Goal: Task Accomplishment & Management: Complete application form

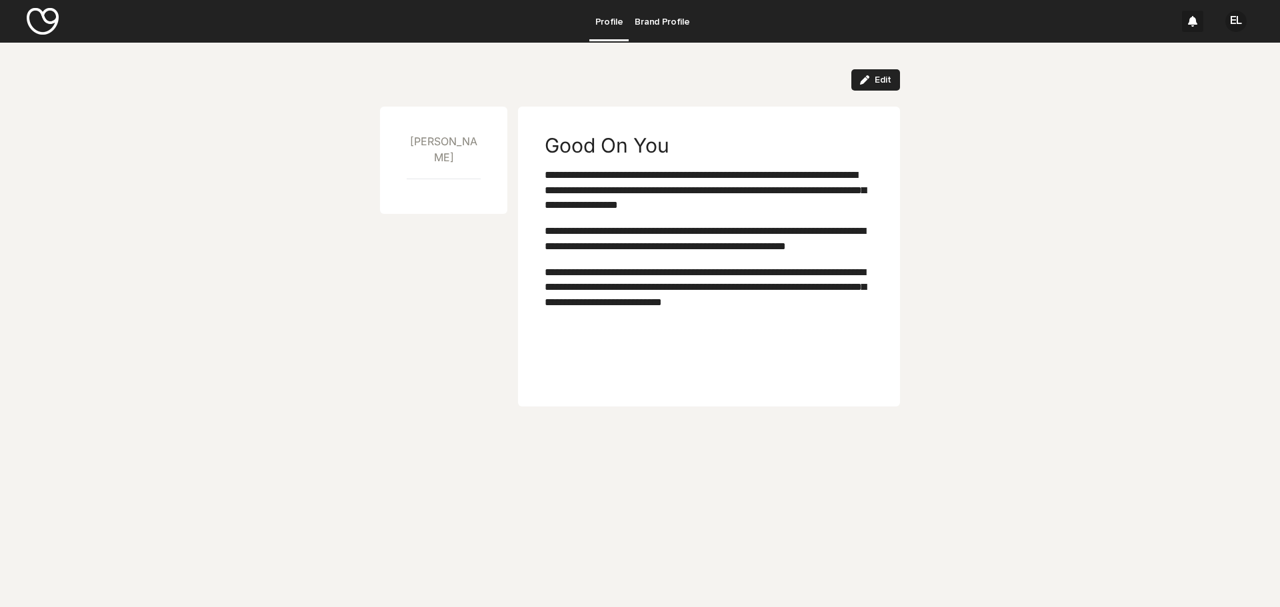
click at [648, 20] on p "Brand Profile" at bounding box center [662, 14] width 55 height 28
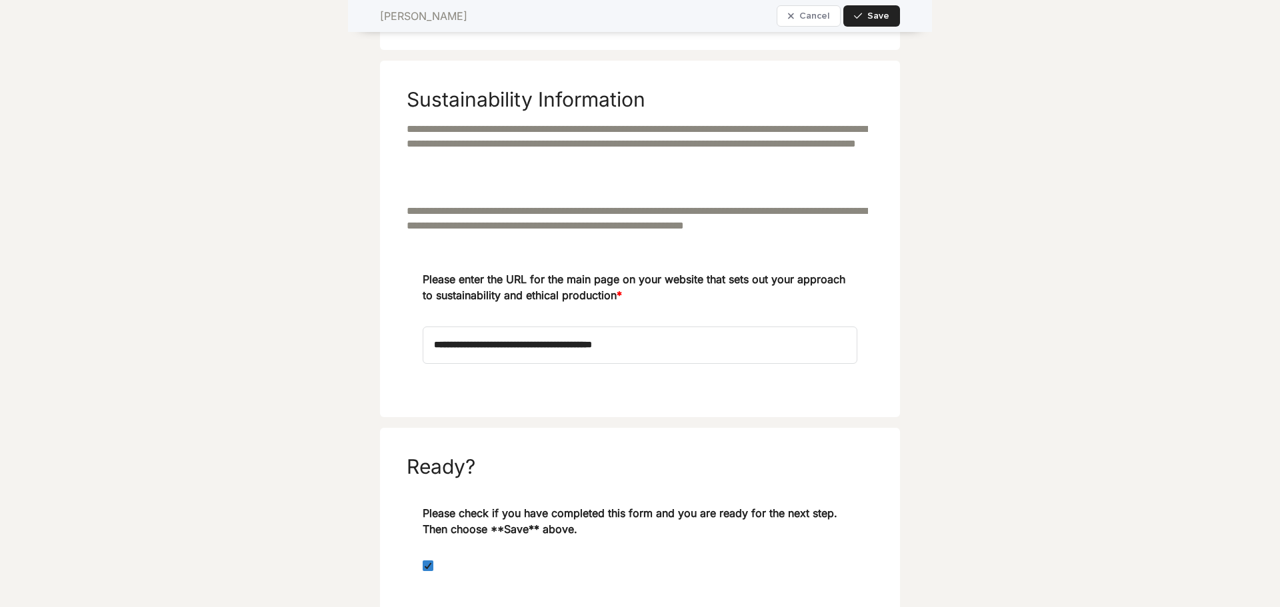
scroll to position [1277, 0]
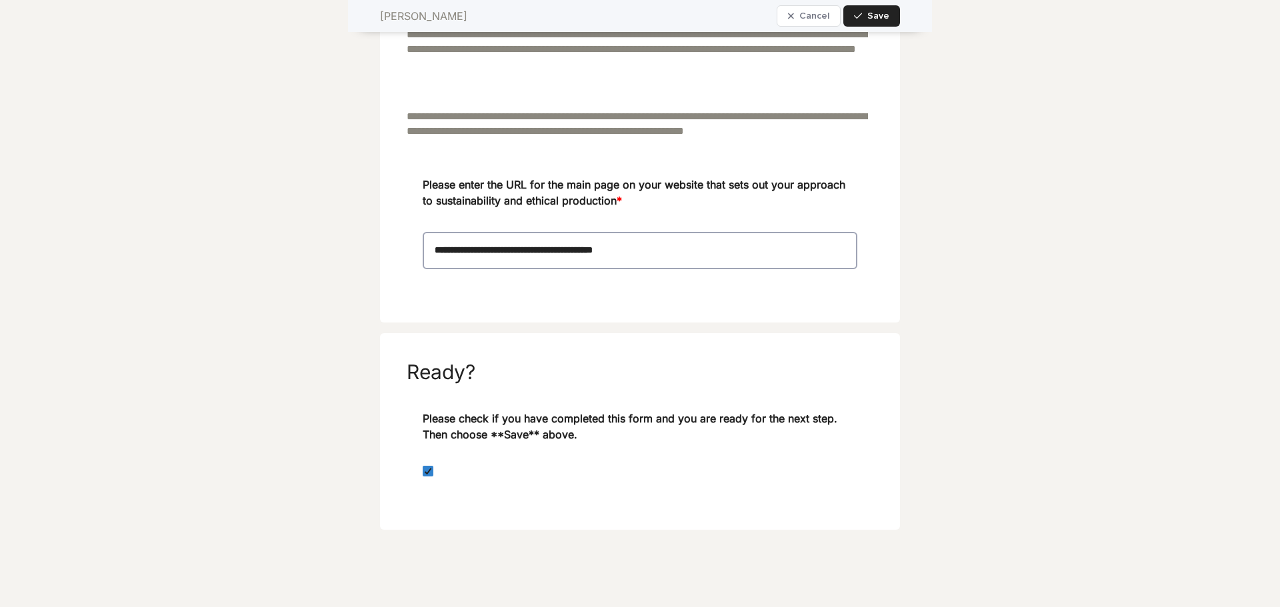
drag, startPoint x: 677, startPoint y: 256, endPoint x: 371, endPoint y: 255, distance: 306.0
paste input
type input "**********"
click at [869, 15] on span "Save" at bounding box center [878, 15] width 22 height 9
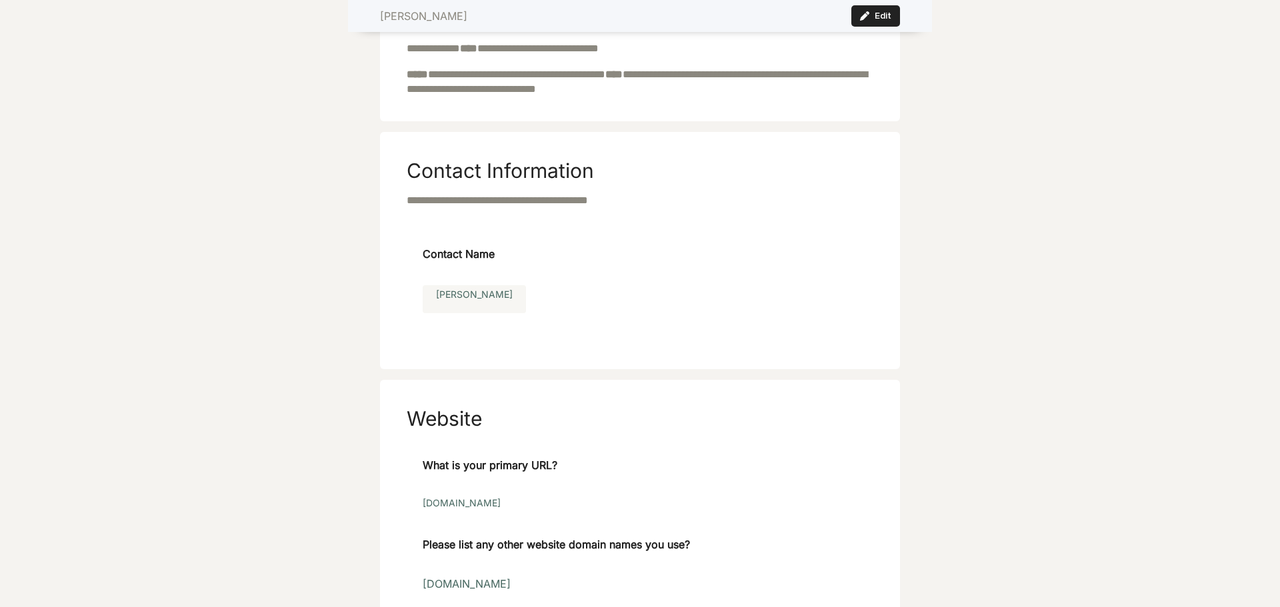
scroll to position [141, 0]
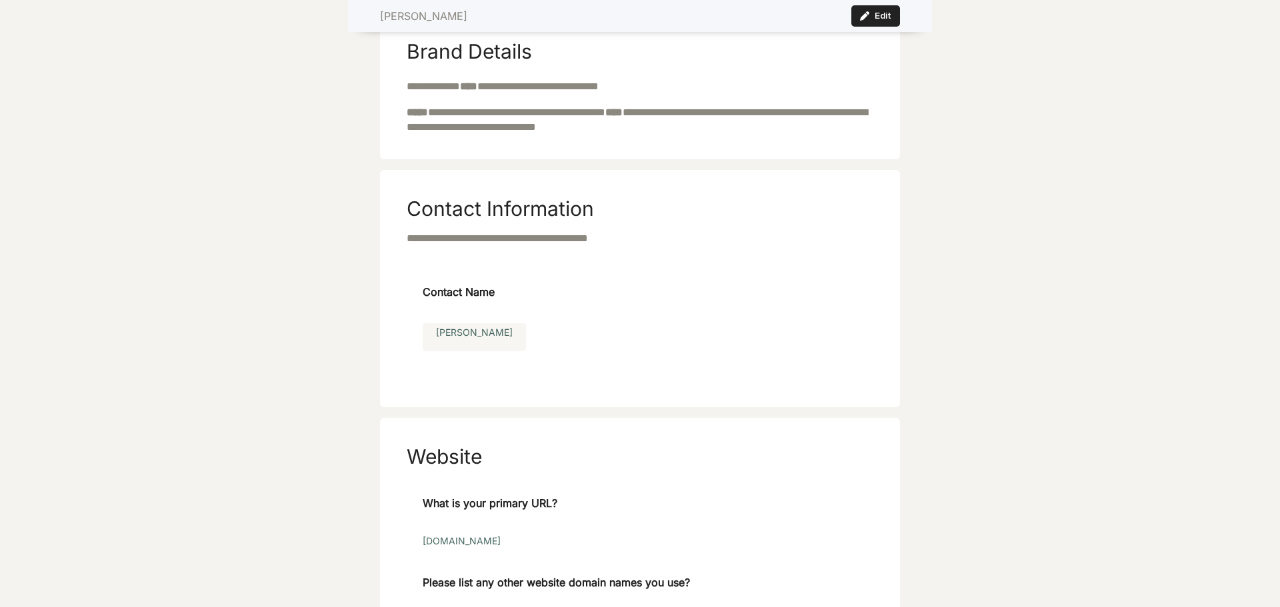
click at [462, 342] on div "[PERSON_NAME]" at bounding box center [640, 338] width 435 height 31
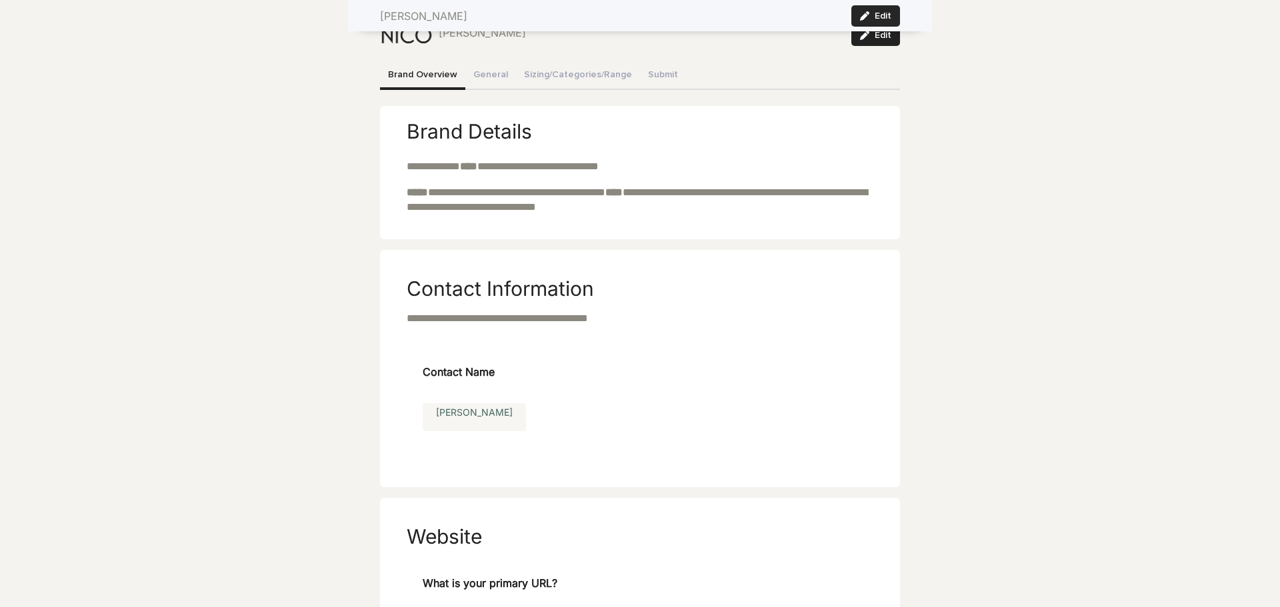
scroll to position [0, 0]
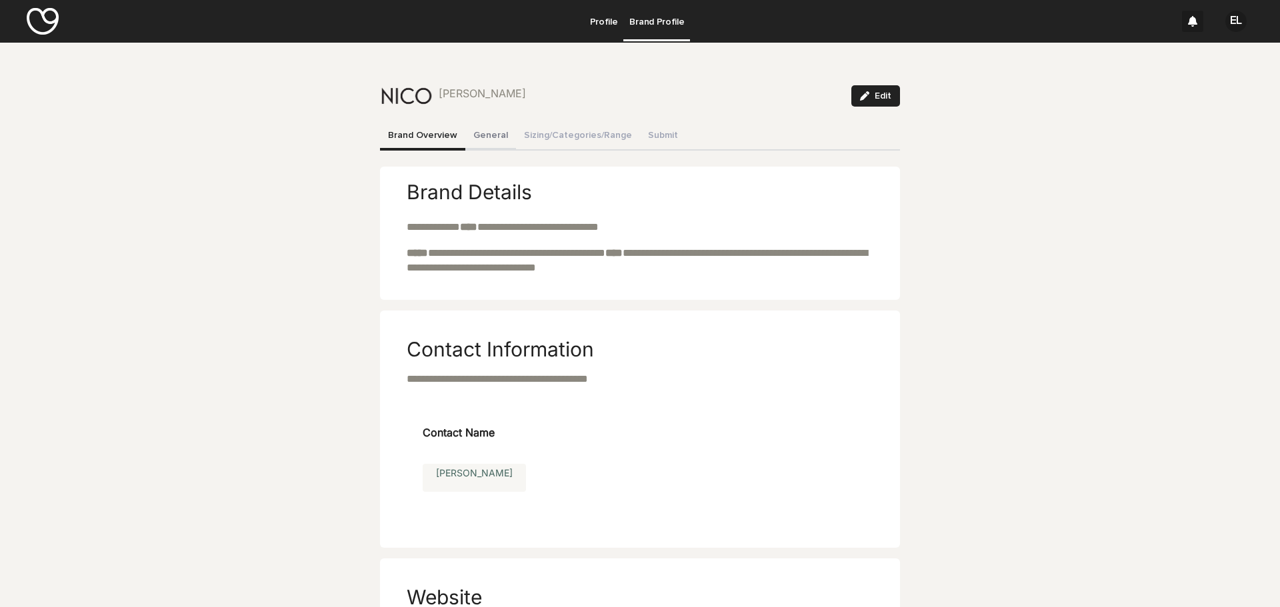
click at [481, 135] on button "General" at bounding box center [490, 137] width 51 height 28
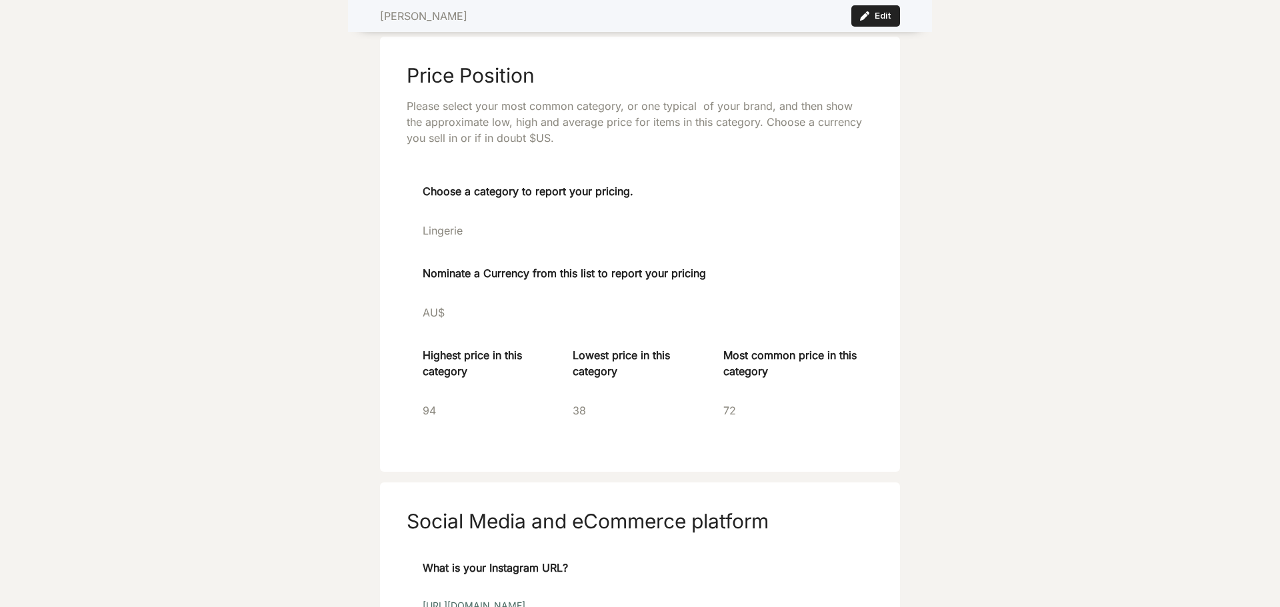
scroll to position [2333, 0]
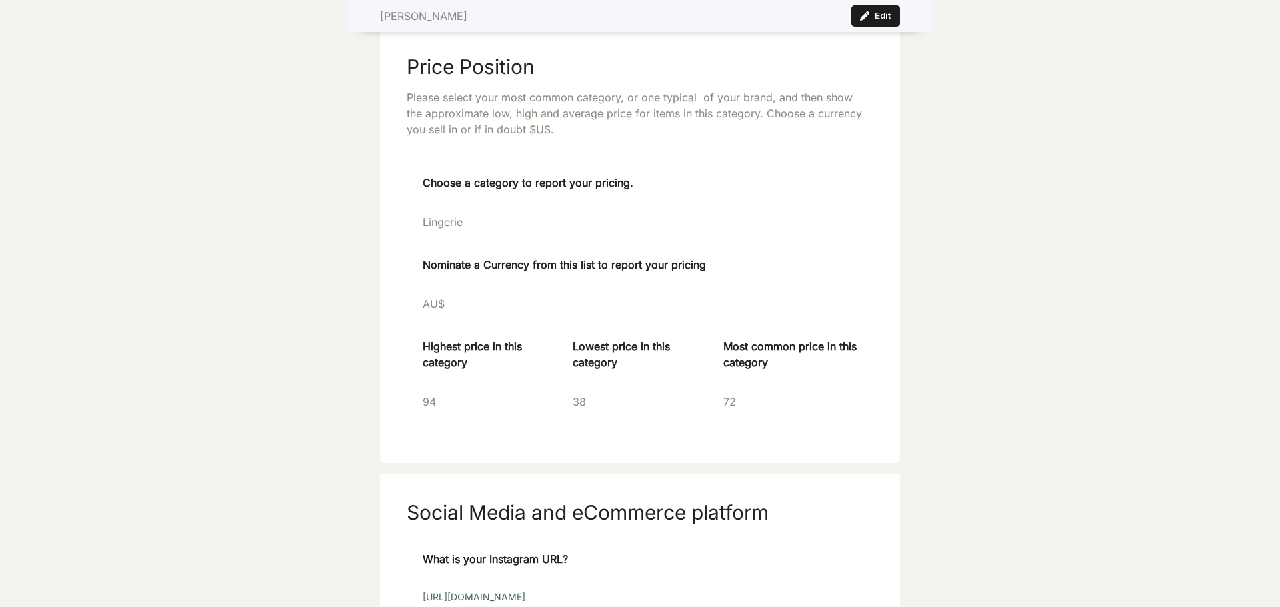
click at [869, 17] on div "button" at bounding box center [867, 15] width 15 height 9
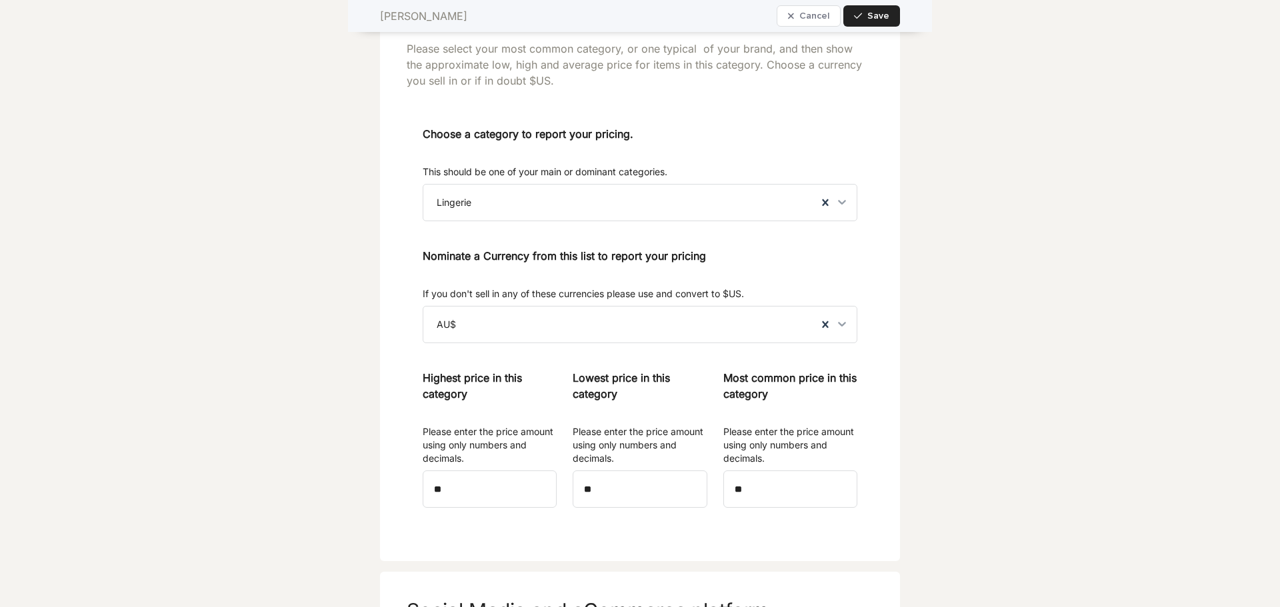
scroll to position [2733, 0]
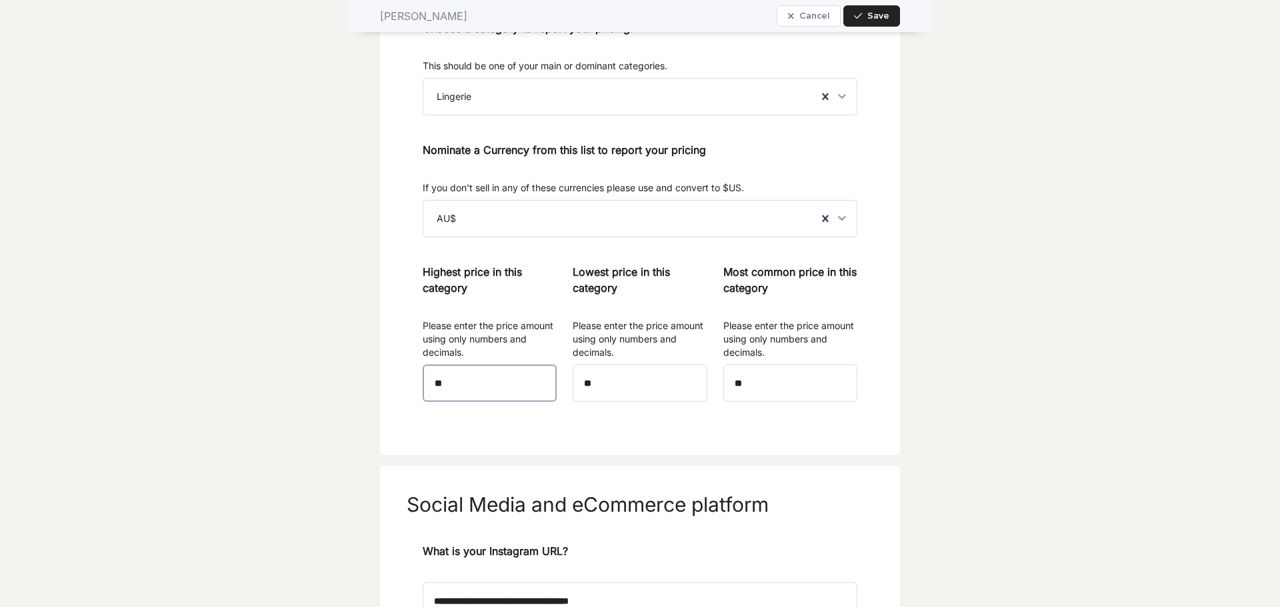
drag, startPoint x: 448, startPoint y: 401, endPoint x: 413, endPoint y: 403, distance: 34.7
click at [413, 403] on div "Choose a category to report your pricing. This should be one of your main or do…" at bounding box center [640, 224] width 467 height 409
type input "***"
drag, startPoint x: 633, startPoint y: 409, endPoint x: 549, endPoint y: 399, distance: 83.9
click at [549, 399] on div "Choose a category to report your pricing. This should be one of your main or do…" at bounding box center [640, 216] width 435 height 393
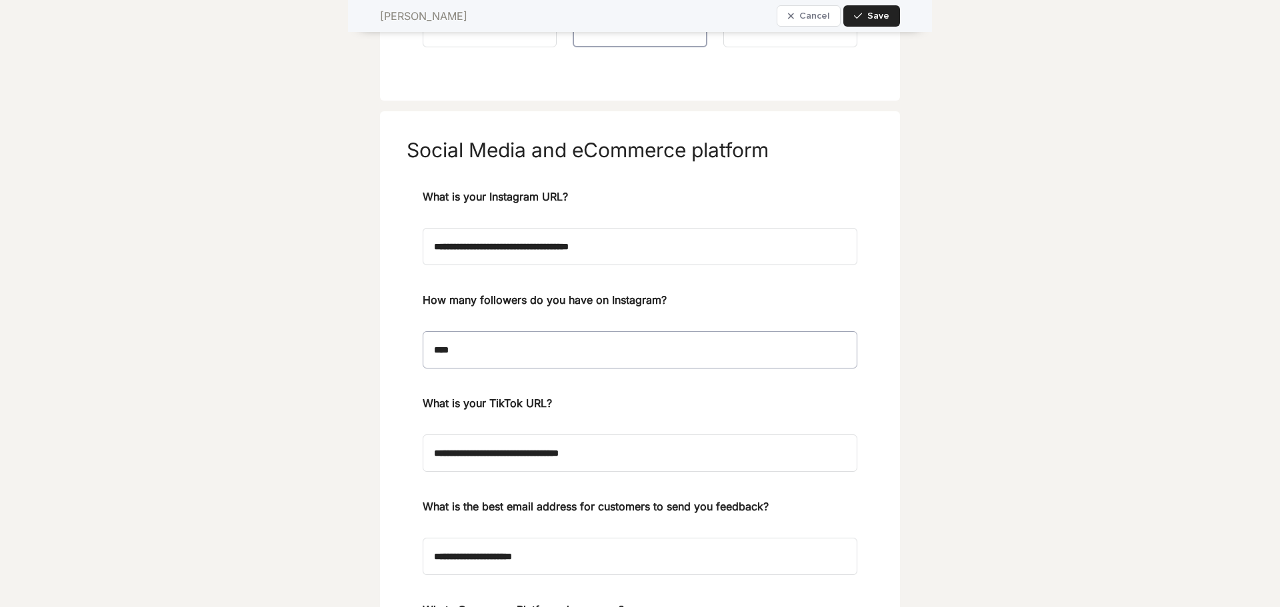
scroll to position [3200, 0]
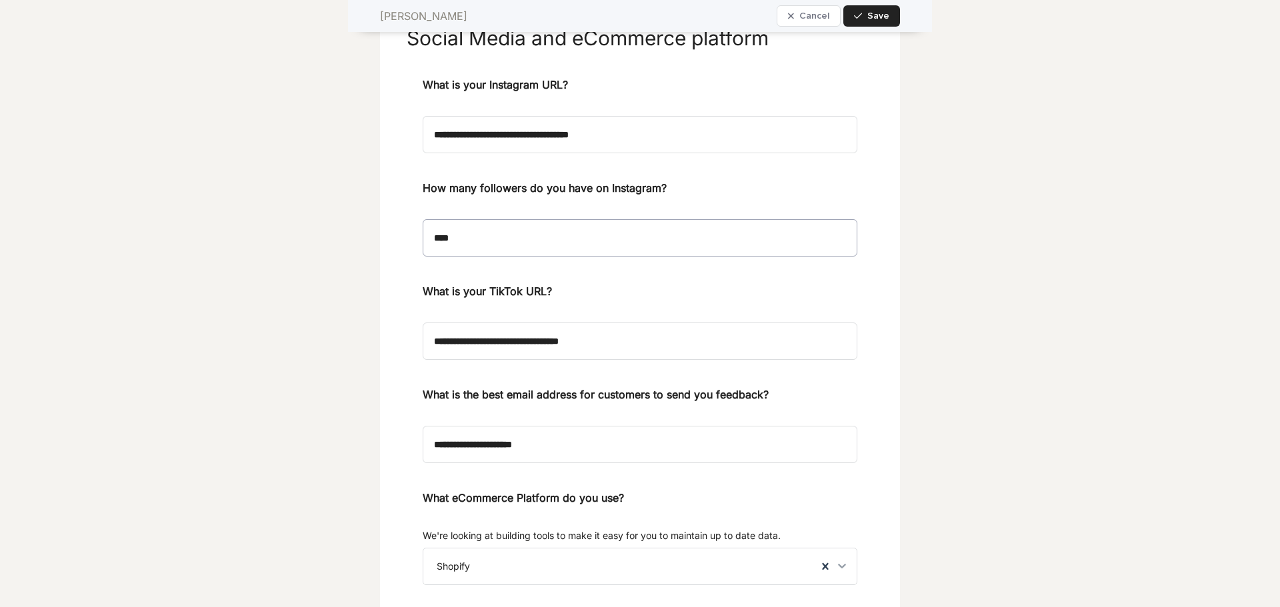
type input "**"
drag, startPoint x: 467, startPoint y: 255, endPoint x: 400, endPoint y: 254, distance: 67.3
click at [400, 254] on section "**********" at bounding box center [640, 525] width 520 height 1053
drag, startPoint x: 506, startPoint y: 254, endPoint x: 403, endPoint y: 245, distance: 103.1
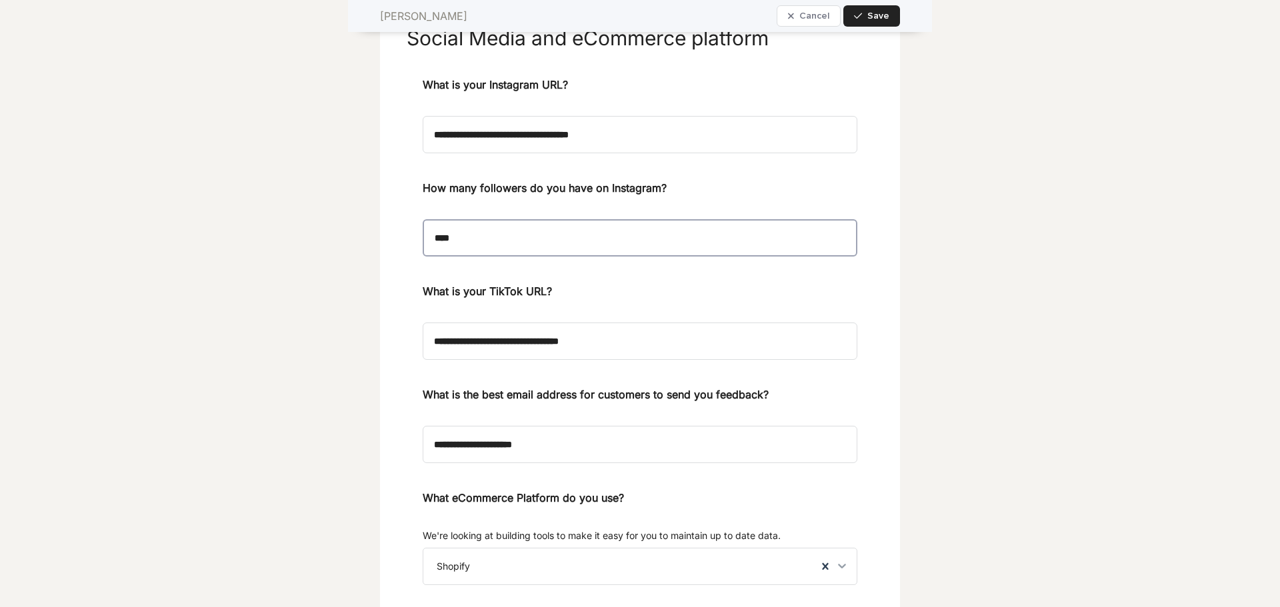
click at [407, 245] on div "**********" at bounding box center [640, 551] width 467 height 949
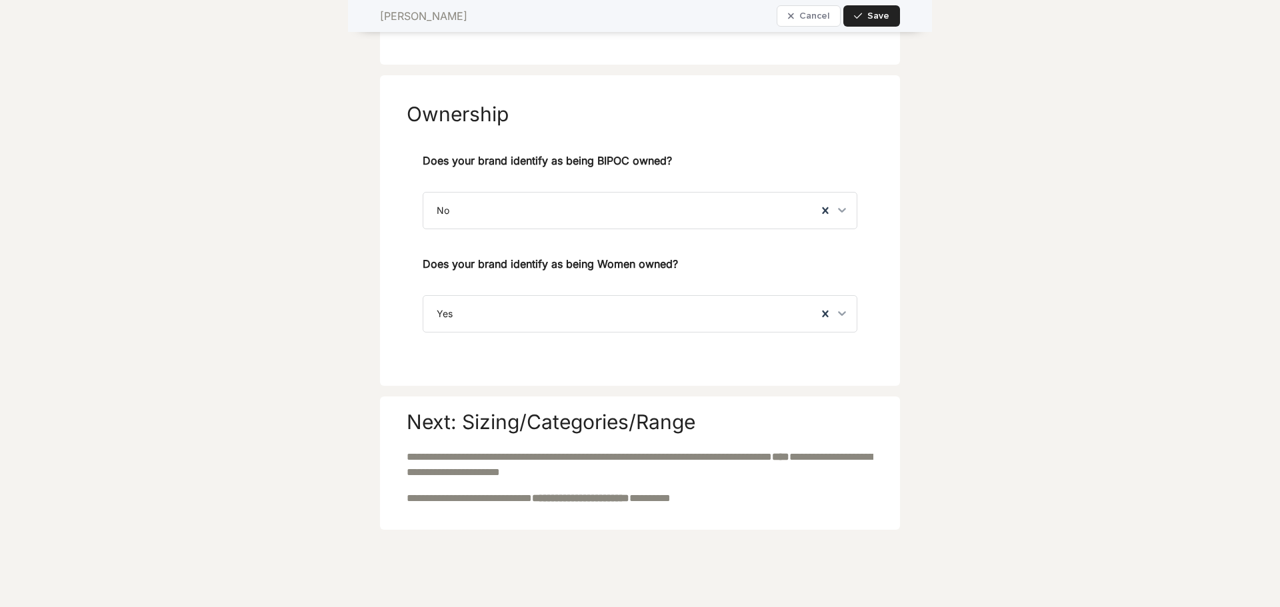
scroll to position [4205, 0]
type input "*****"
click at [855, 19] on icon "button" at bounding box center [858, 15] width 8 height 9
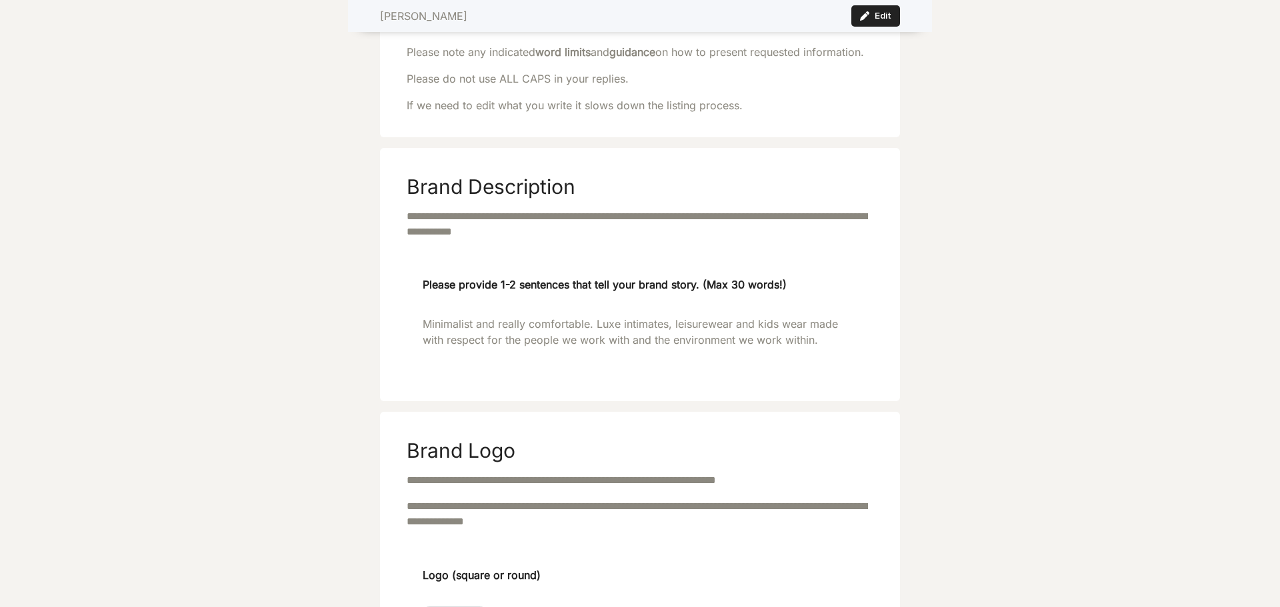
scroll to position [0, 0]
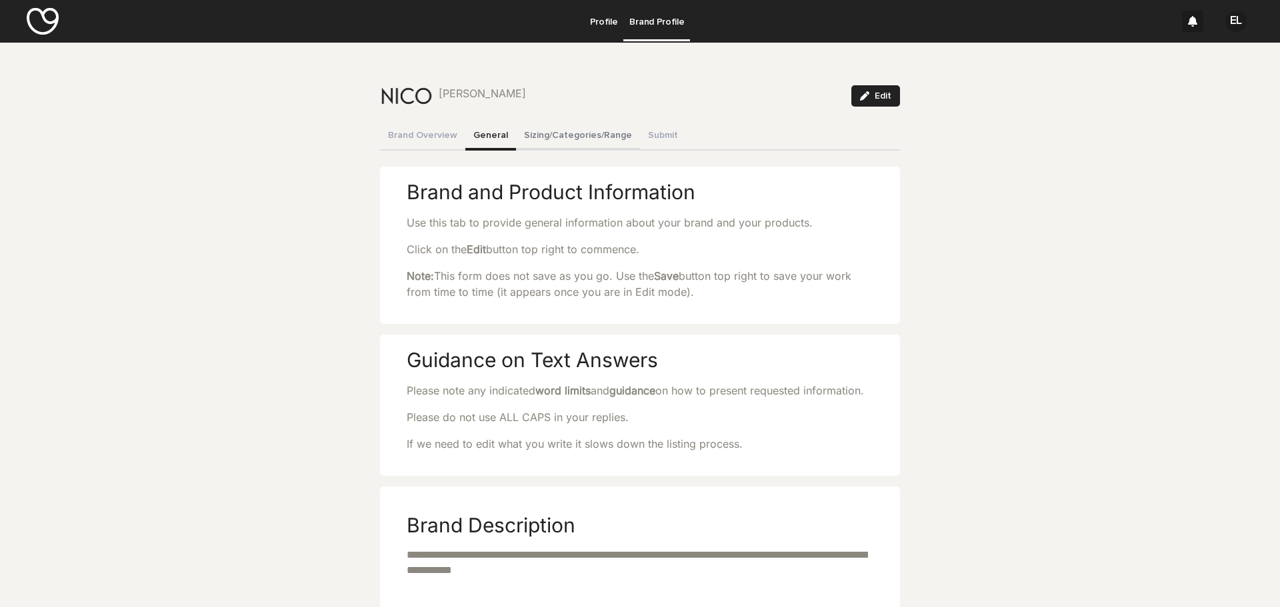
click at [555, 137] on button "Sizing/Categories/Range" at bounding box center [578, 137] width 124 height 28
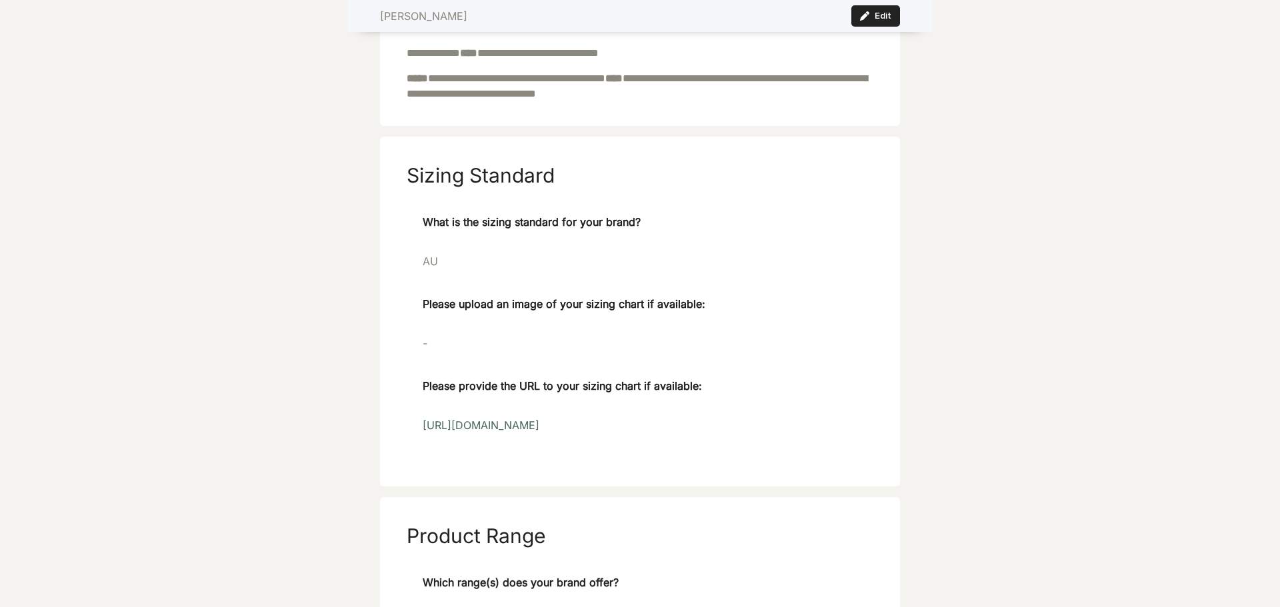
scroll to position [267, 0]
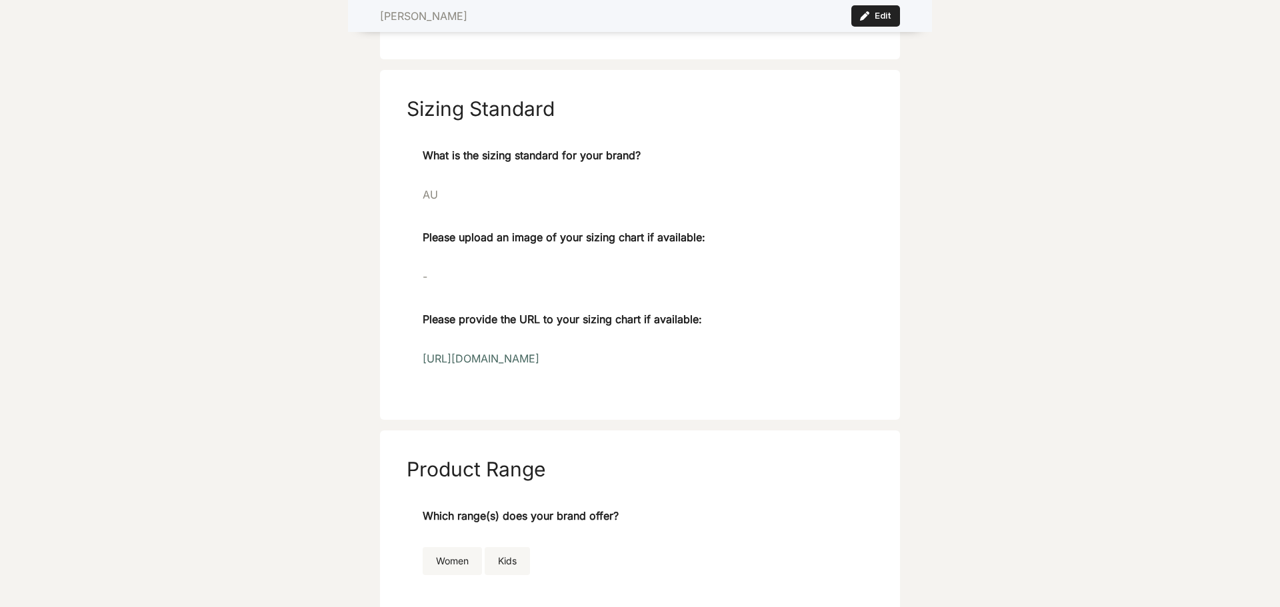
click at [479, 287] on div "Please upload an image of your sizing chart if available: -" at bounding box center [640, 262] width 435 height 66
drag, startPoint x: 415, startPoint y: 271, endPoint x: 418, endPoint y: 288, distance: 16.9
click at [415, 277] on div "What is the sizing standard for your brand? AU Please upload an image of your s…" at bounding box center [640, 270] width 467 height 246
click at [423, 281] on p "-" at bounding box center [640, 277] width 435 height 16
click at [555, 241] on span "Please upload an image of your sizing chart if available:" at bounding box center [564, 246] width 283 height 34
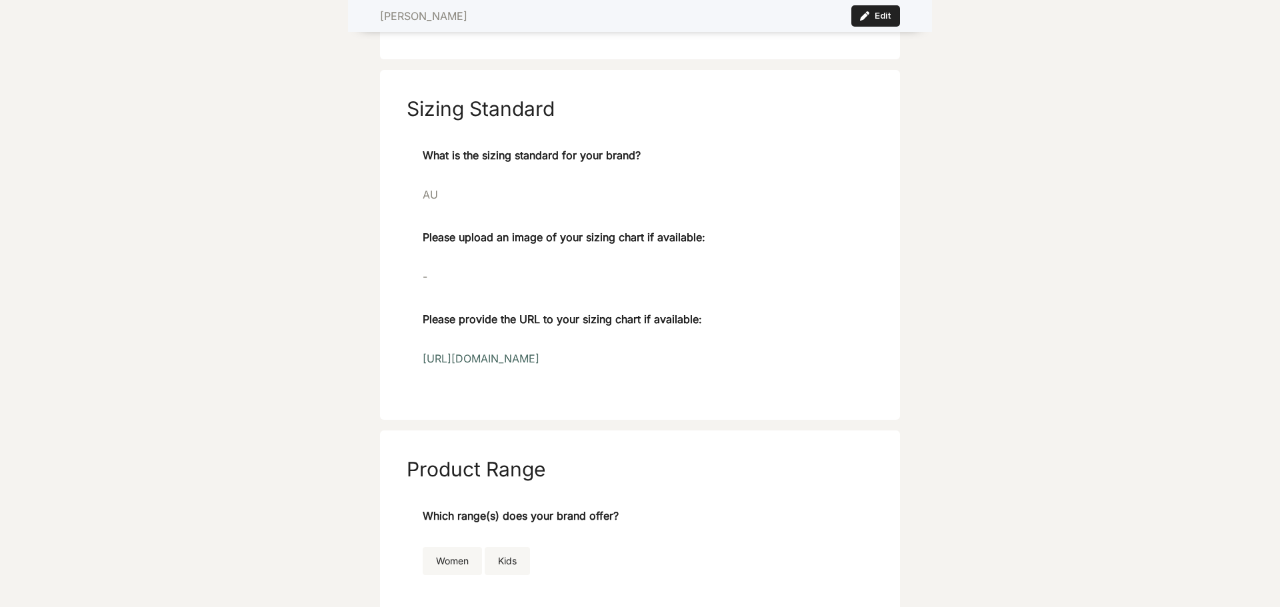
click at [549, 273] on p "-" at bounding box center [640, 277] width 435 height 16
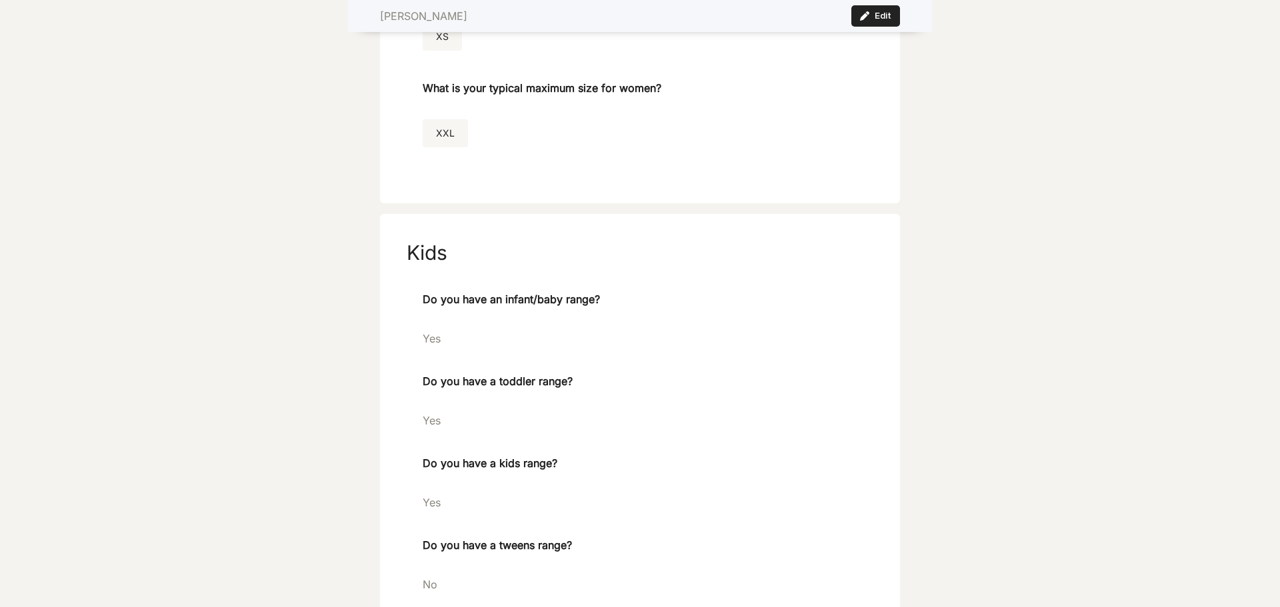
scroll to position [1133, 0]
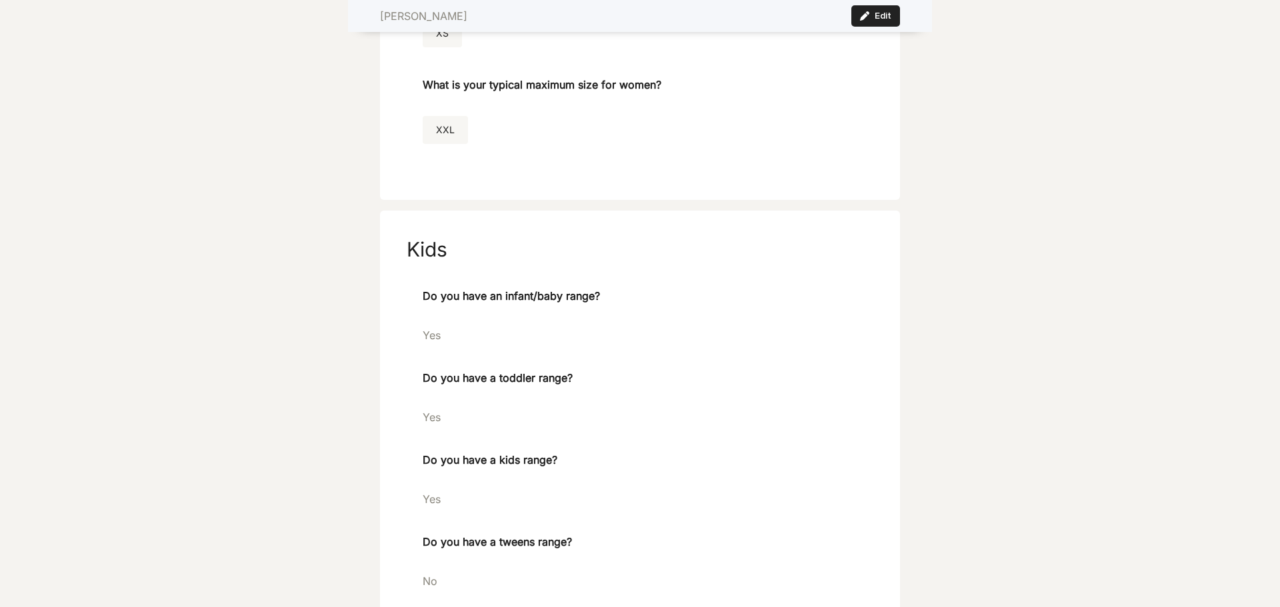
click at [449, 119] on span "XXL" at bounding box center [445, 130] width 45 height 28
click at [448, 130] on span "XXL" at bounding box center [445, 130] width 45 height 28
drag, startPoint x: 448, startPoint y: 130, endPoint x: 425, endPoint y: 129, distance: 23.3
click at [425, 129] on span "XXL" at bounding box center [445, 130] width 45 height 28
click at [543, 167] on div "What women categories does your brand offer? T-Shirts Bodysuits Underwear Linge…" at bounding box center [640, 13] width 467 height 321
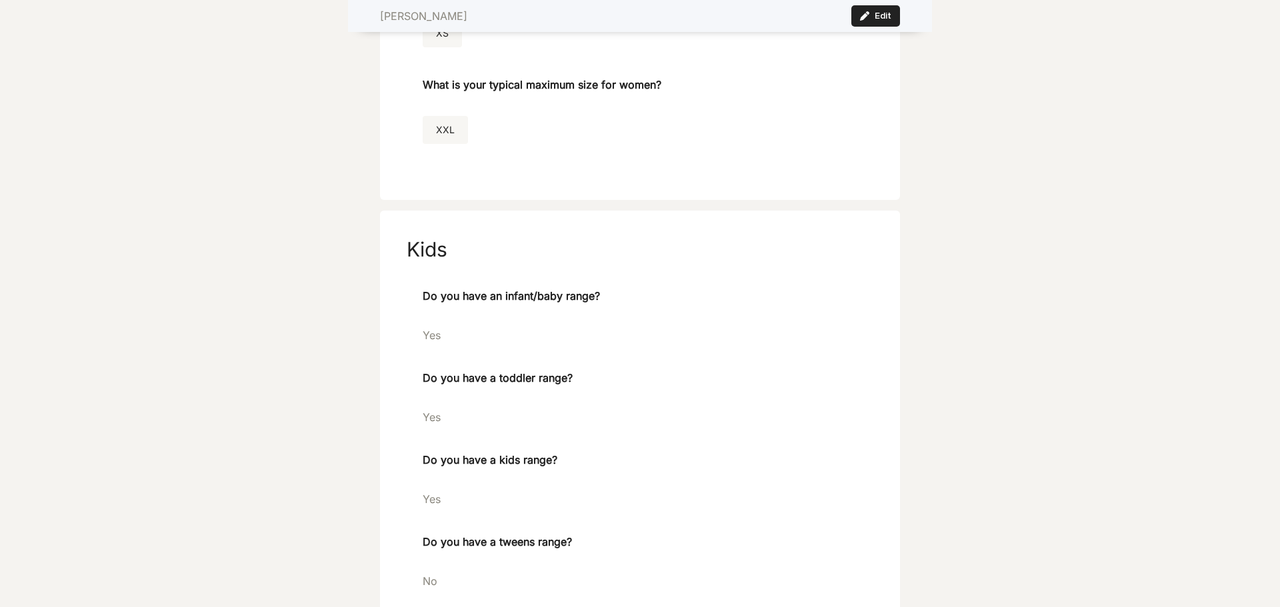
click at [451, 123] on span "XXL" at bounding box center [445, 130] width 45 height 28
click at [441, 132] on span "XXL" at bounding box center [445, 130] width 45 height 28
click at [445, 130] on span "XXL" at bounding box center [445, 130] width 45 height 28
click at [866, 8] on button "Edit" at bounding box center [875, 15] width 49 height 21
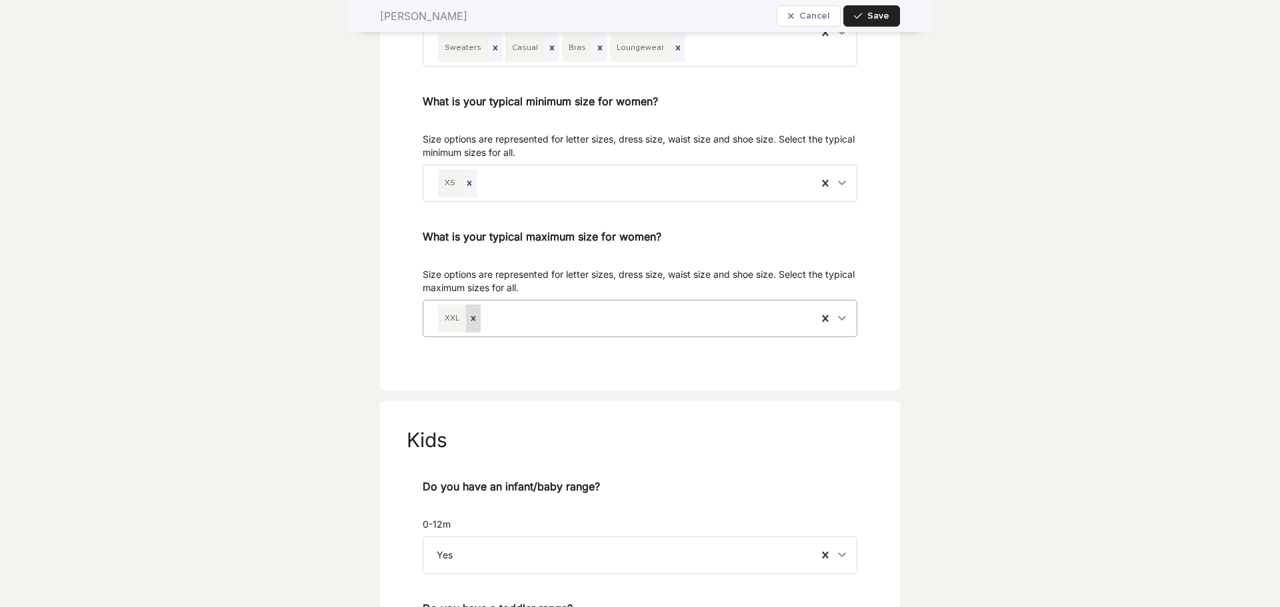
click at [469, 323] on icon at bounding box center [473, 318] width 9 height 9
type input "****"
click at [960, 336] on div "**********" at bounding box center [640, 111] width 1280 height 2405
click at [497, 306] on div "Select..." at bounding box center [628, 319] width 410 height 36
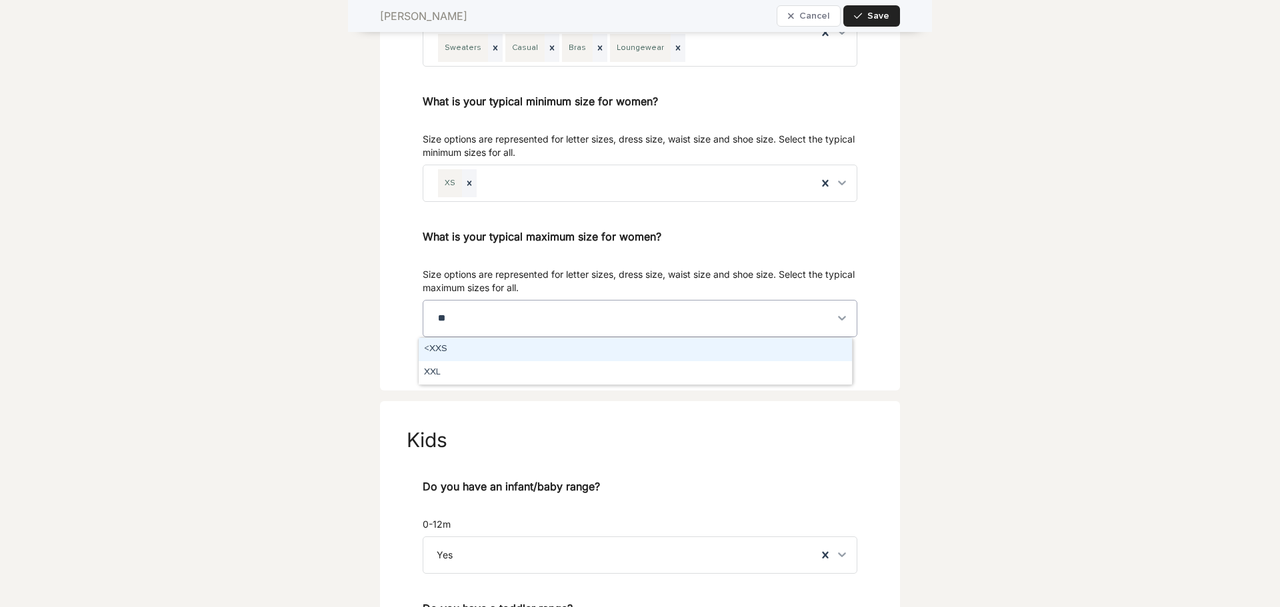
type input "***"
click at [504, 351] on div "XXL" at bounding box center [635, 349] width 433 height 23
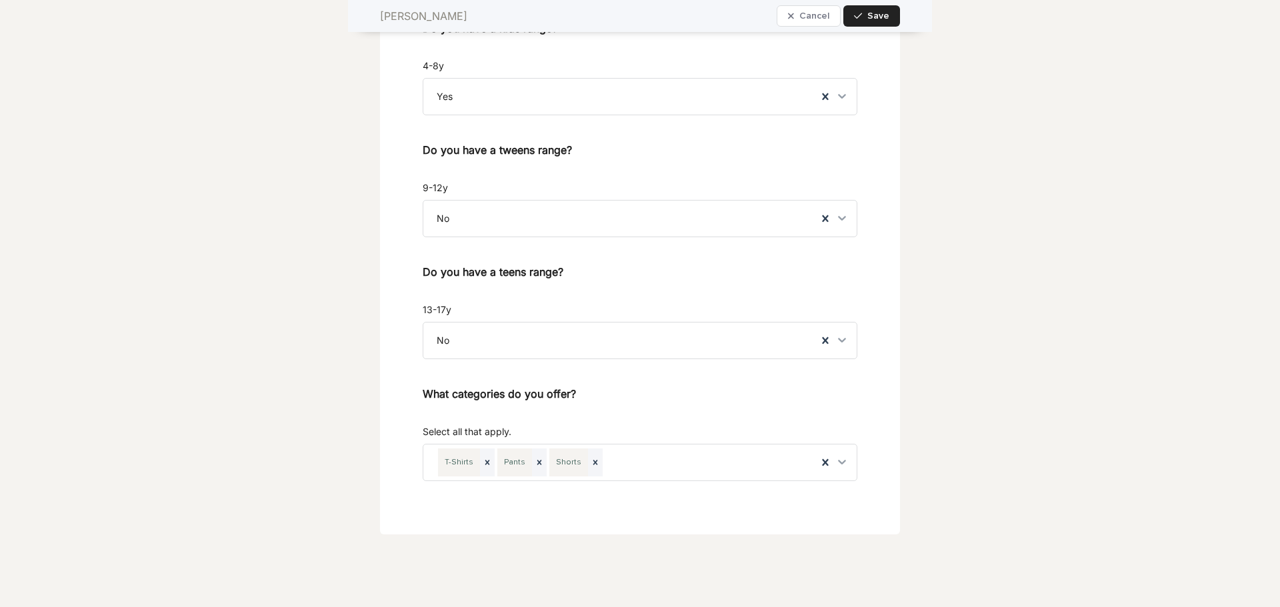
scroll to position [1841, 0]
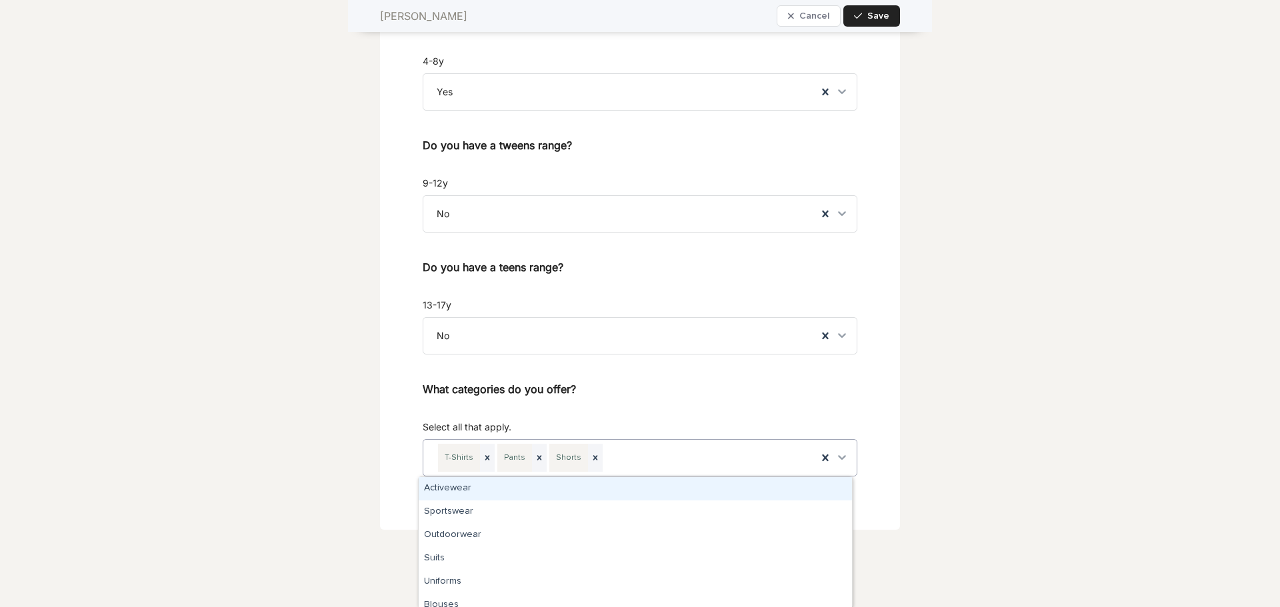
click at [694, 459] on div "T-Shirts Pants Shorts" at bounding box center [620, 458] width 394 height 36
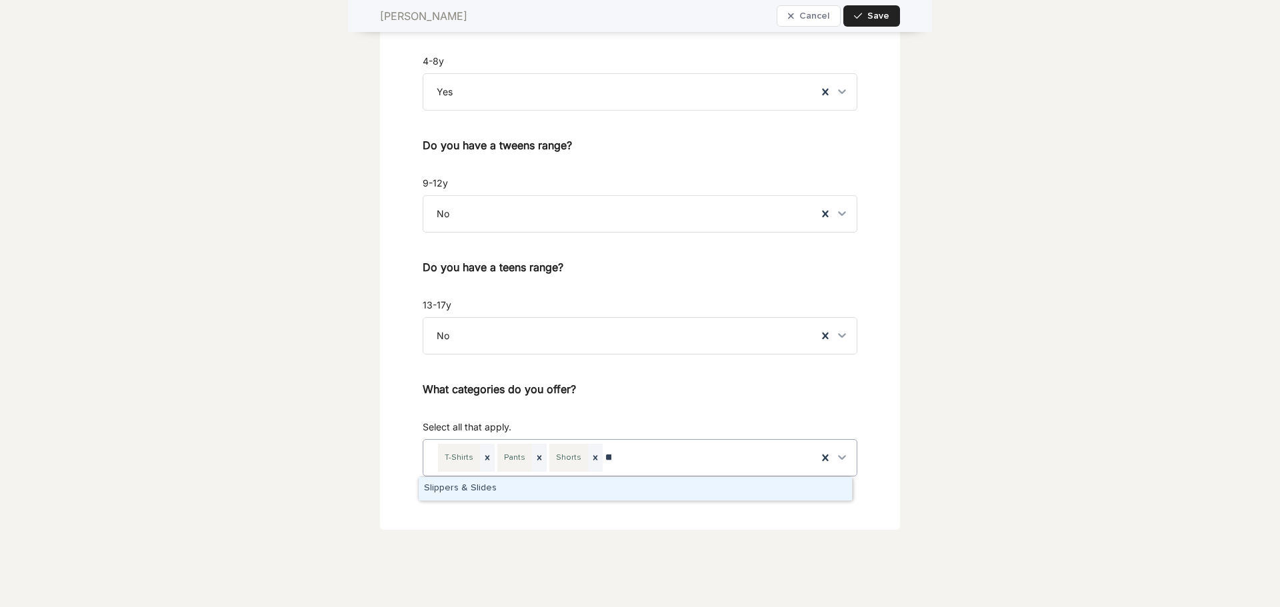
type input "*"
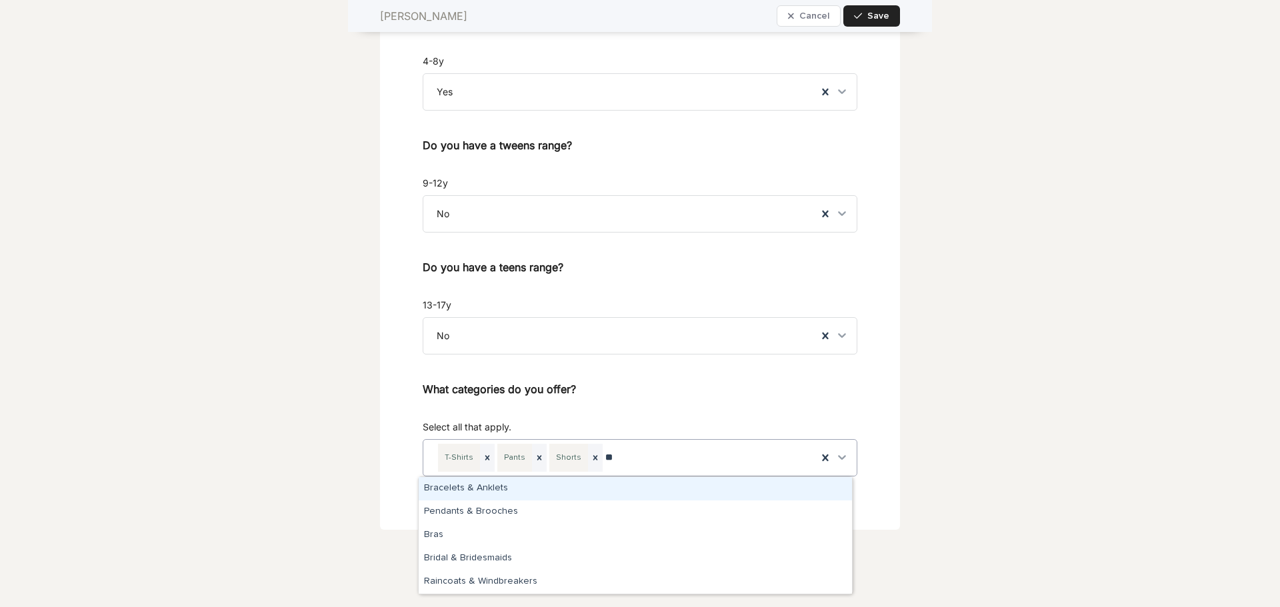
type input "***"
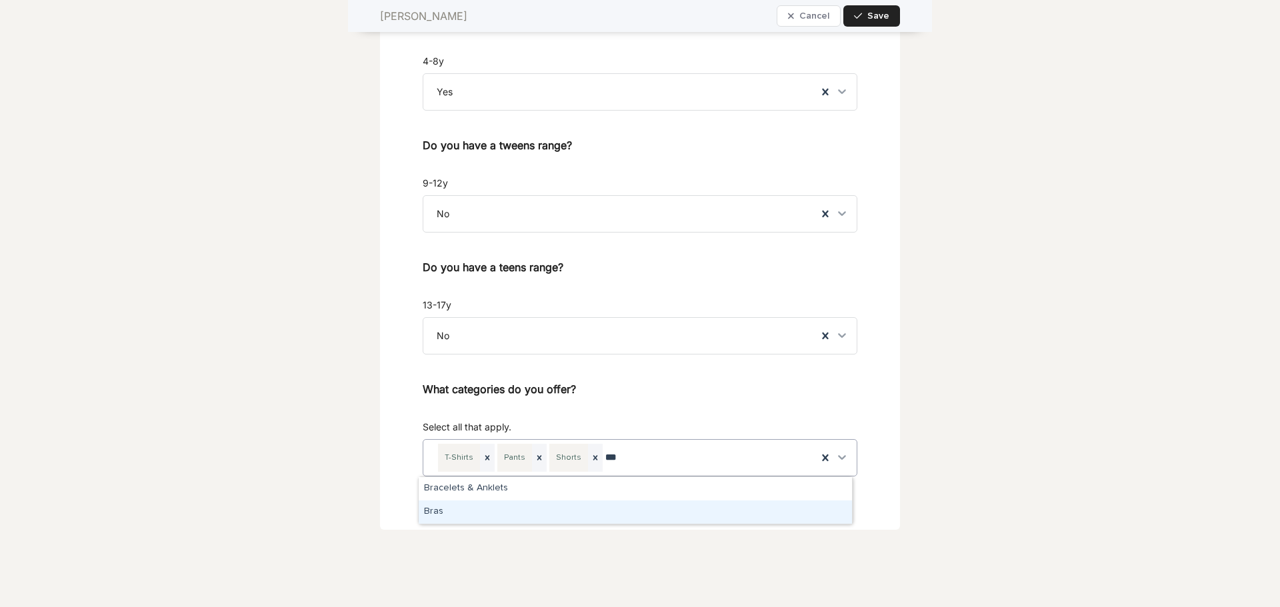
click at [506, 504] on div "Bras" at bounding box center [635, 512] width 433 height 23
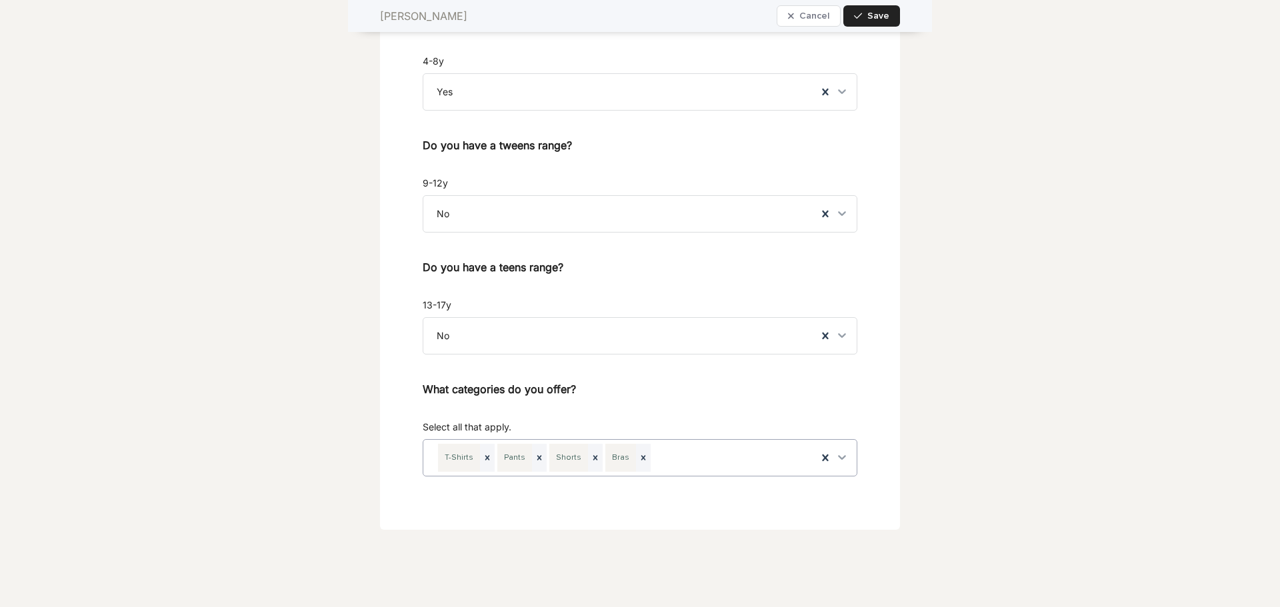
click at [673, 459] on div "T-Shirts Pants Shorts Bras" at bounding box center [620, 458] width 394 height 36
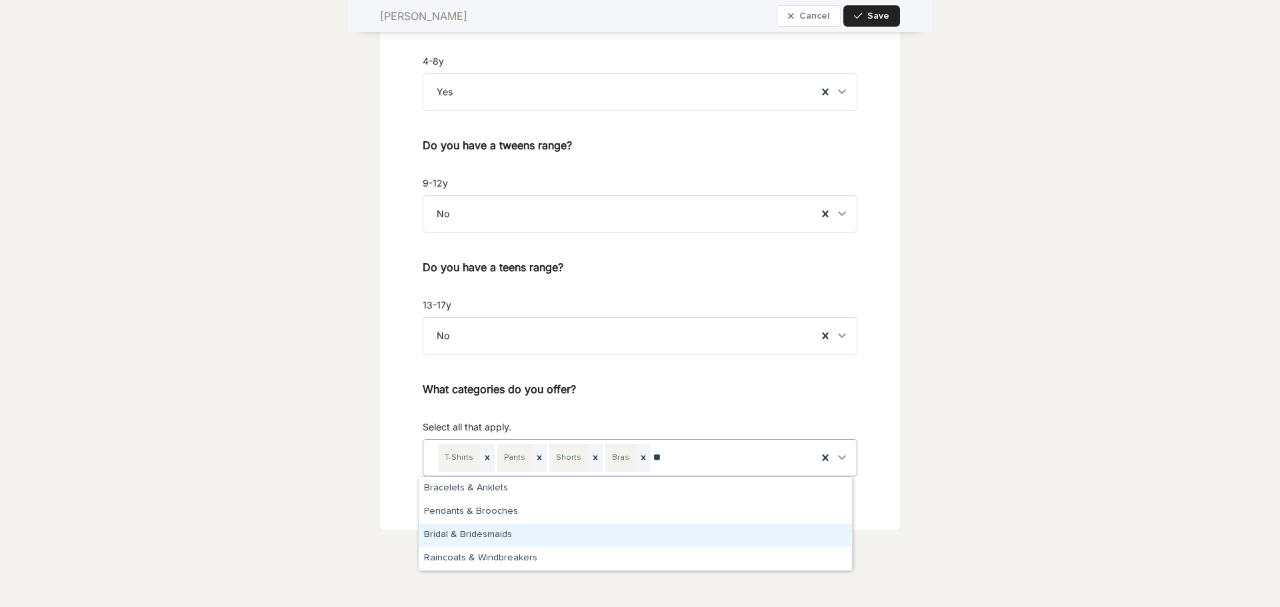
type input "*"
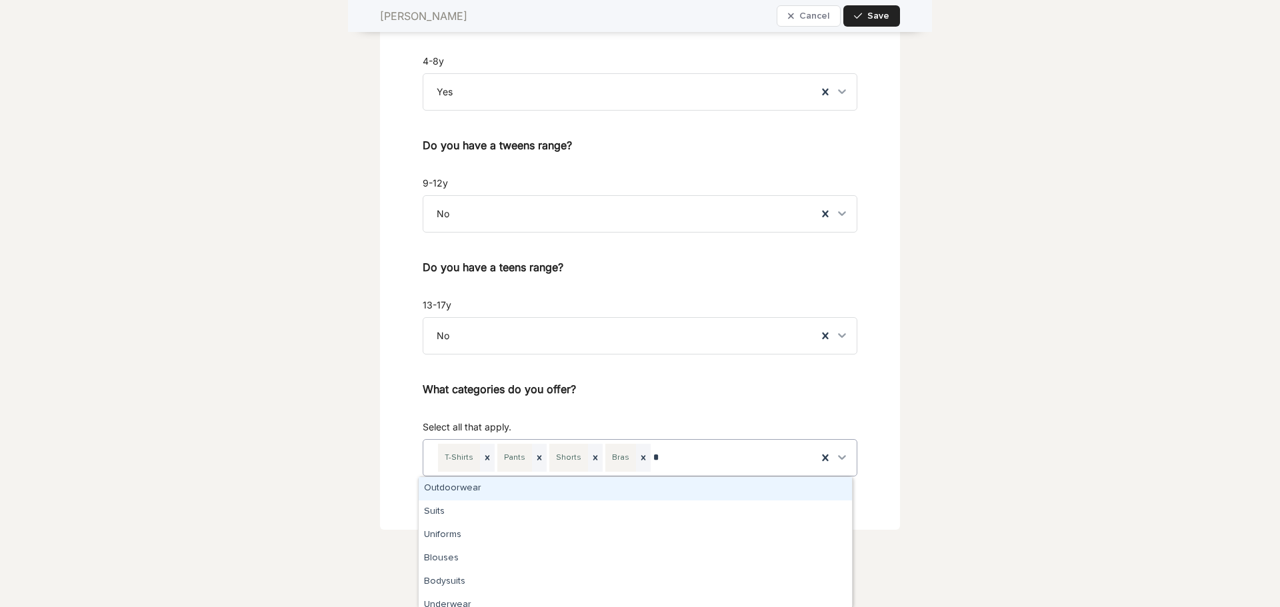
type input "**"
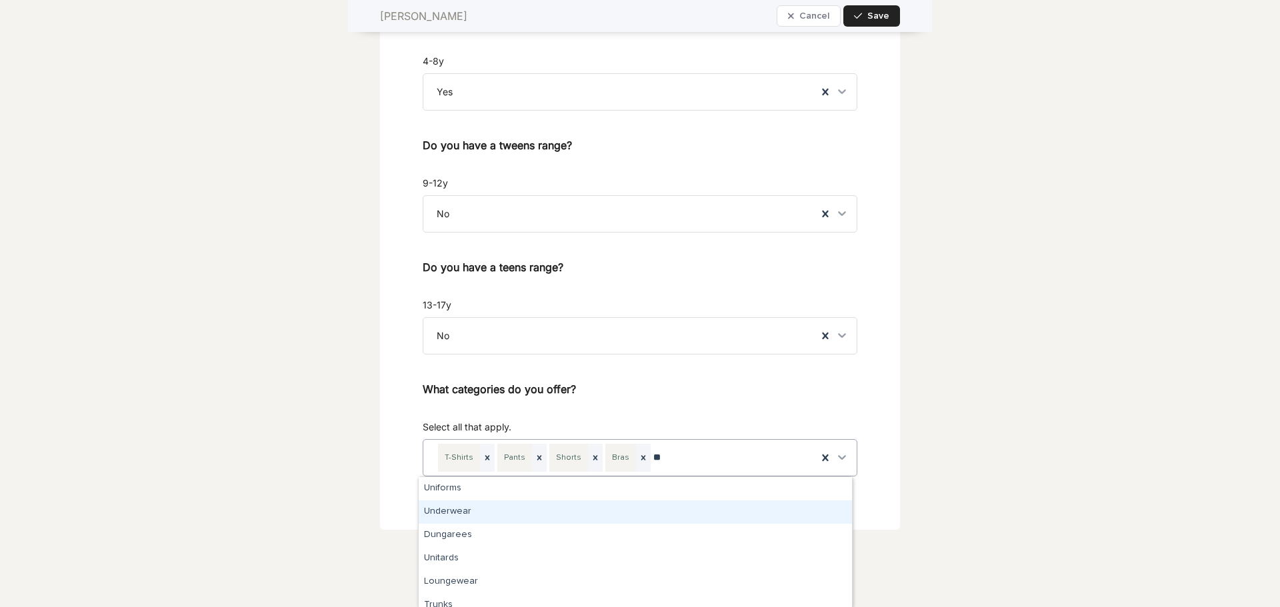
click at [542, 509] on div "Underwear" at bounding box center [635, 512] width 433 height 23
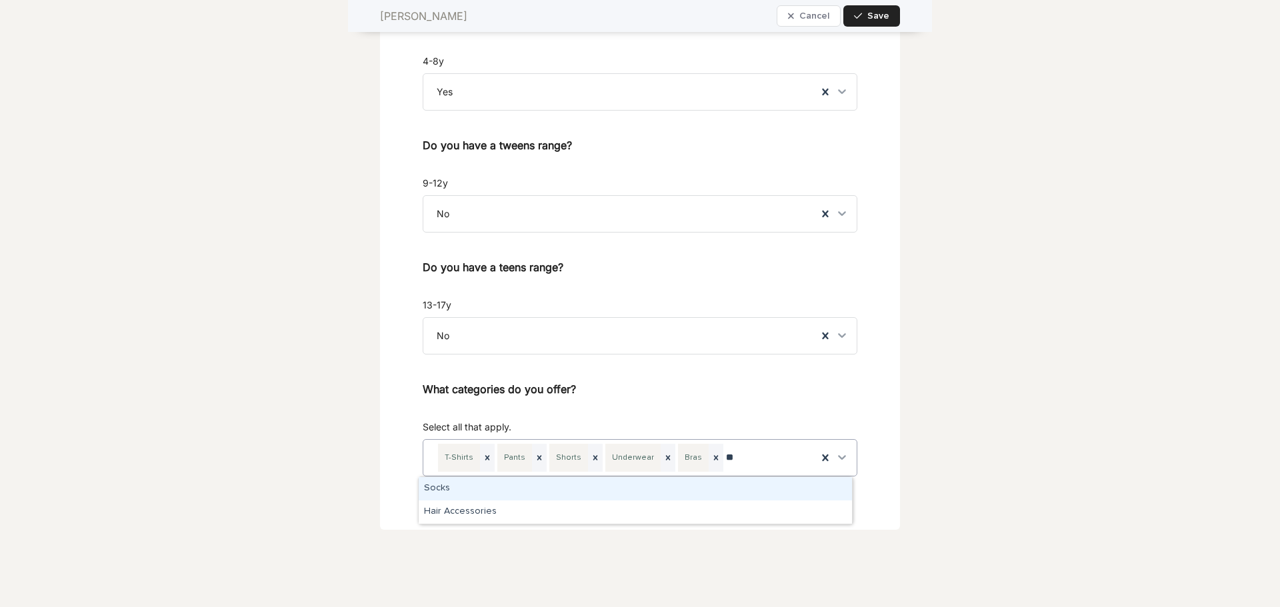
type input "***"
click at [425, 495] on div "Socks" at bounding box center [635, 488] width 433 height 23
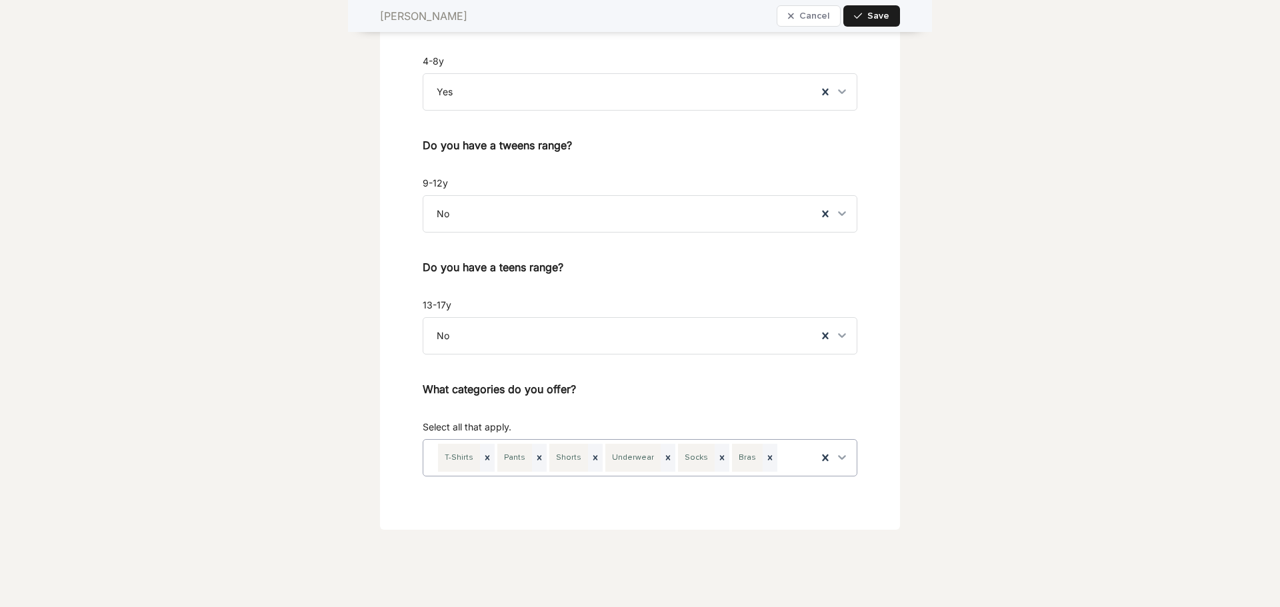
click at [867, 15] on span "Save" at bounding box center [878, 15] width 22 height 9
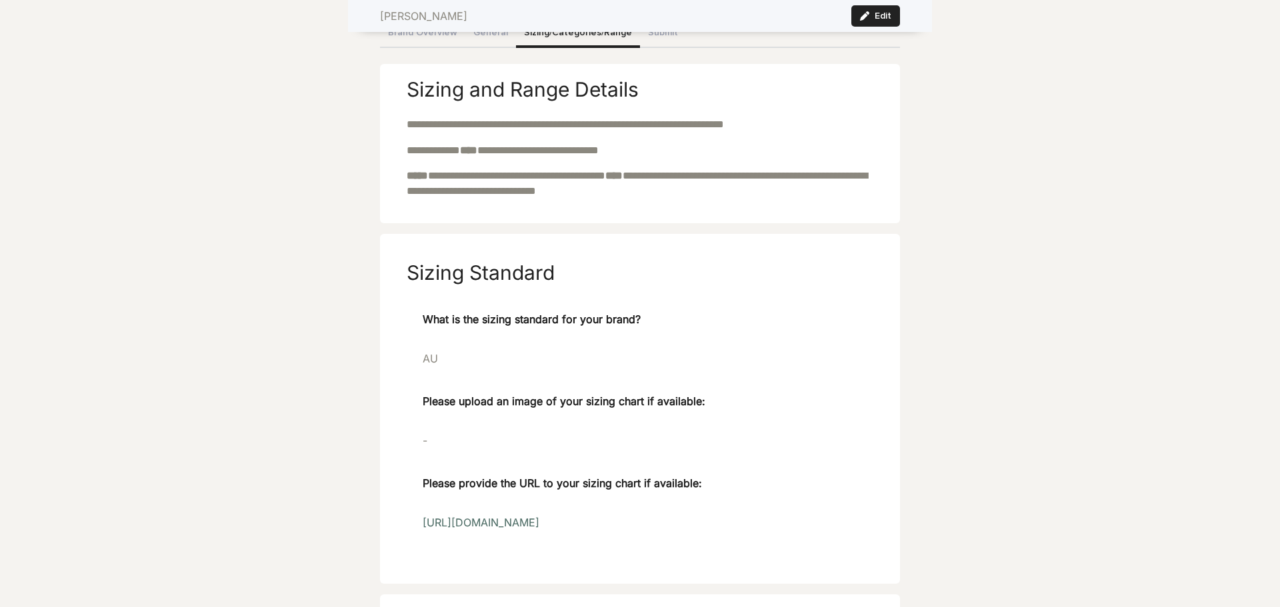
scroll to position [0, 0]
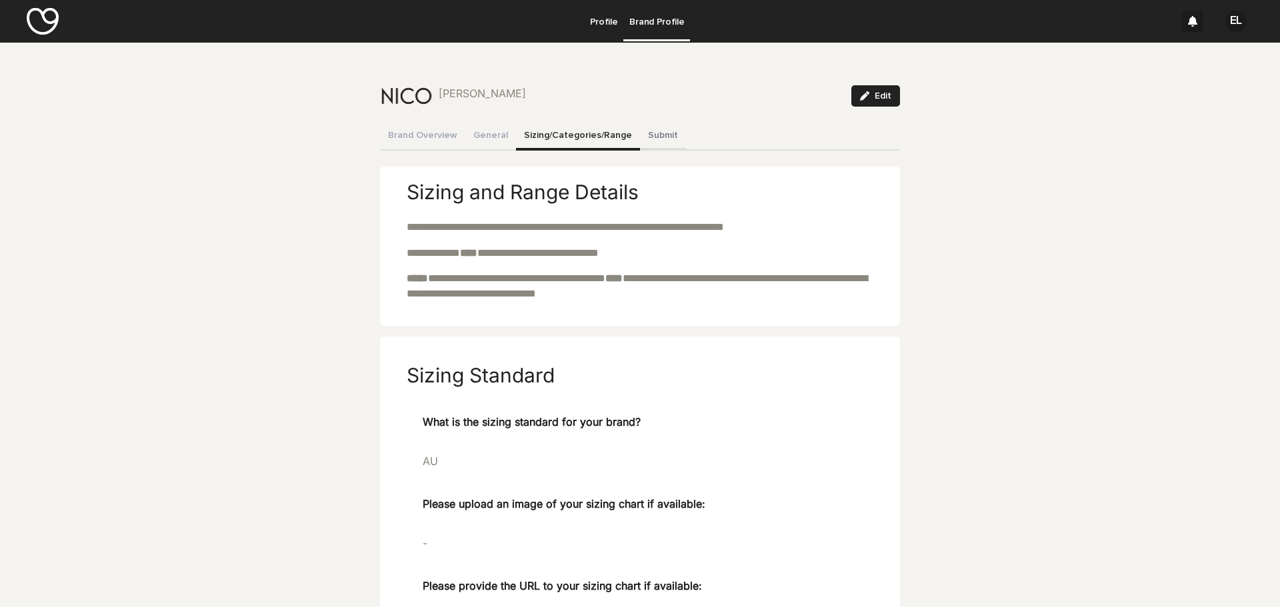
click at [653, 136] on button "Submit" at bounding box center [663, 137] width 46 height 28
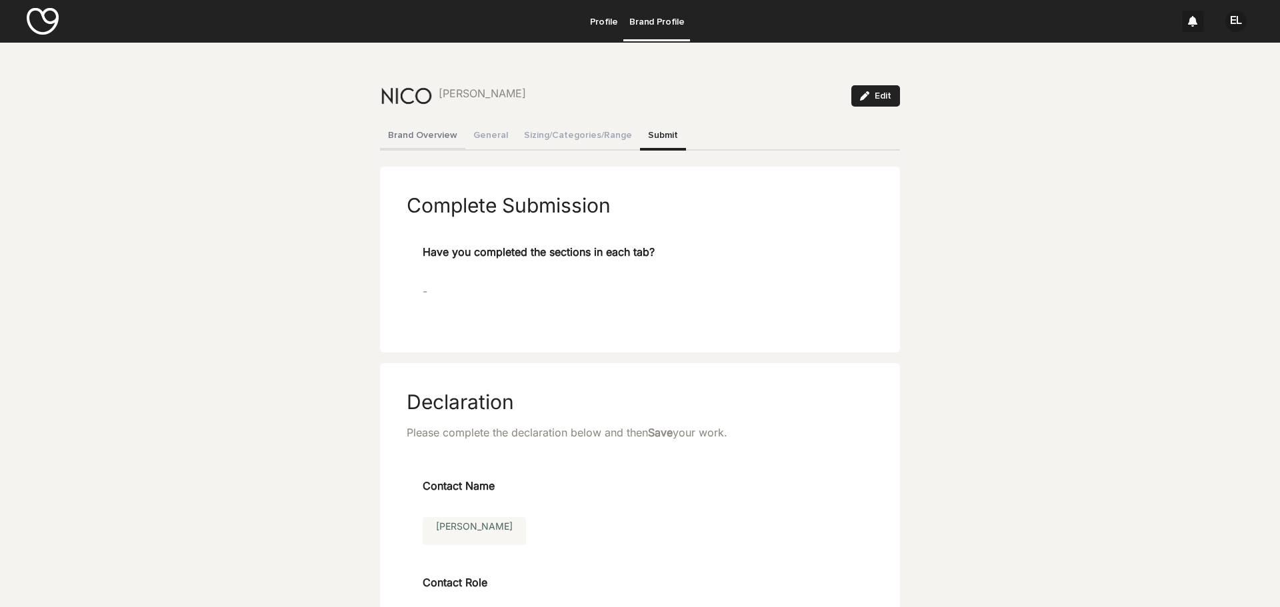
click at [396, 141] on button "Brand Overview" at bounding box center [422, 137] width 85 height 28
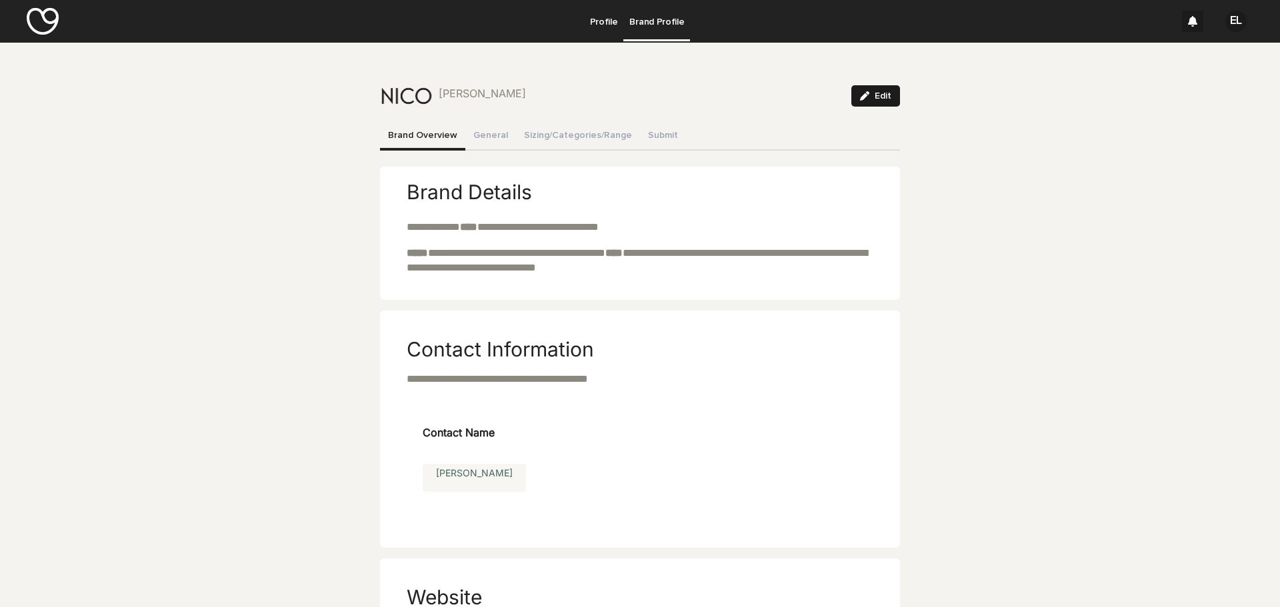
click at [890, 99] on button "Edit" at bounding box center [875, 95] width 49 height 21
click at [485, 489] on div "[PERSON_NAME]" at bounding box center [620, 483] width 394 height 36
type input "*"
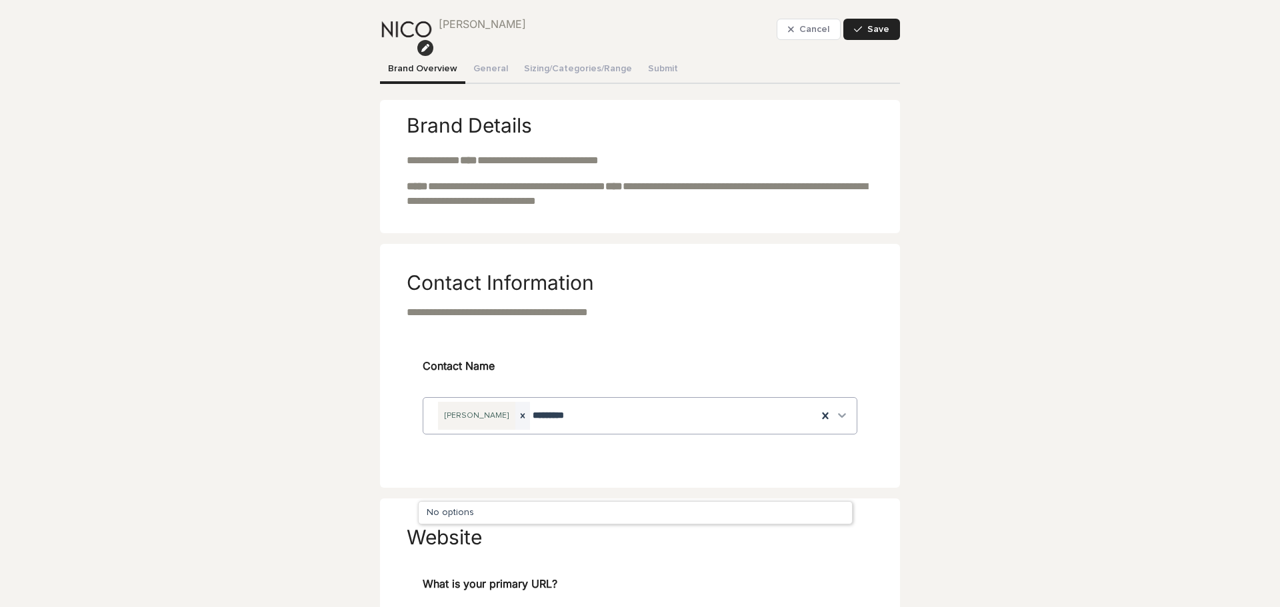
type input "*********"
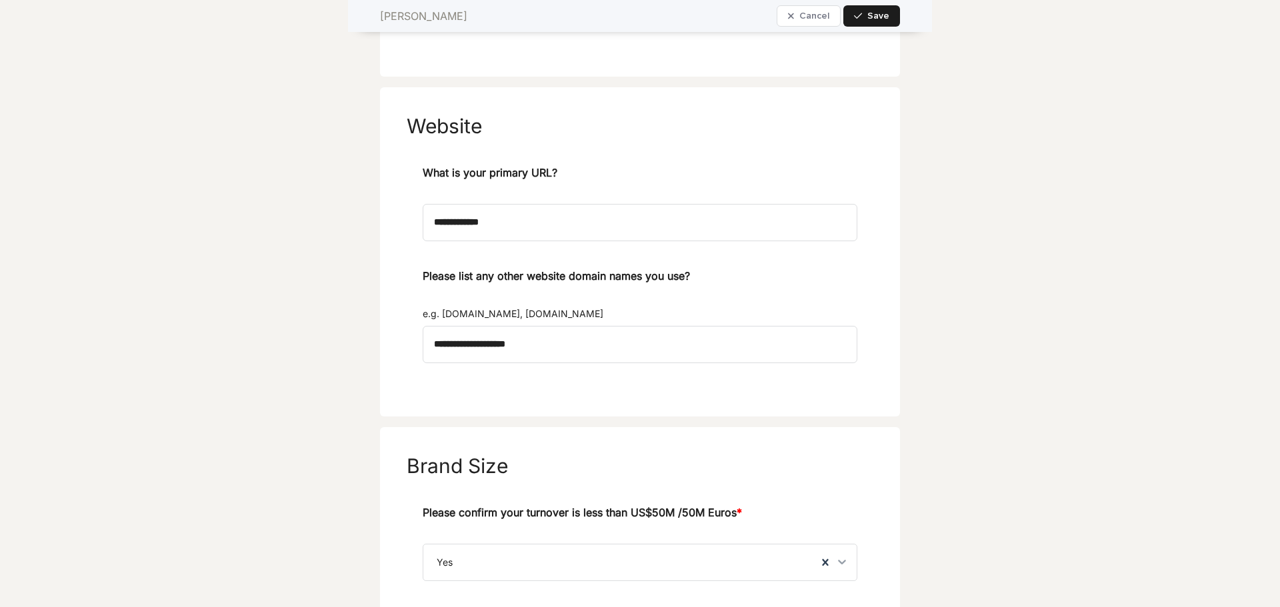
scroll to position [477, 0]
click at [872, 9] on button "Save" at bounding box center [871, 15] width 57 height 21
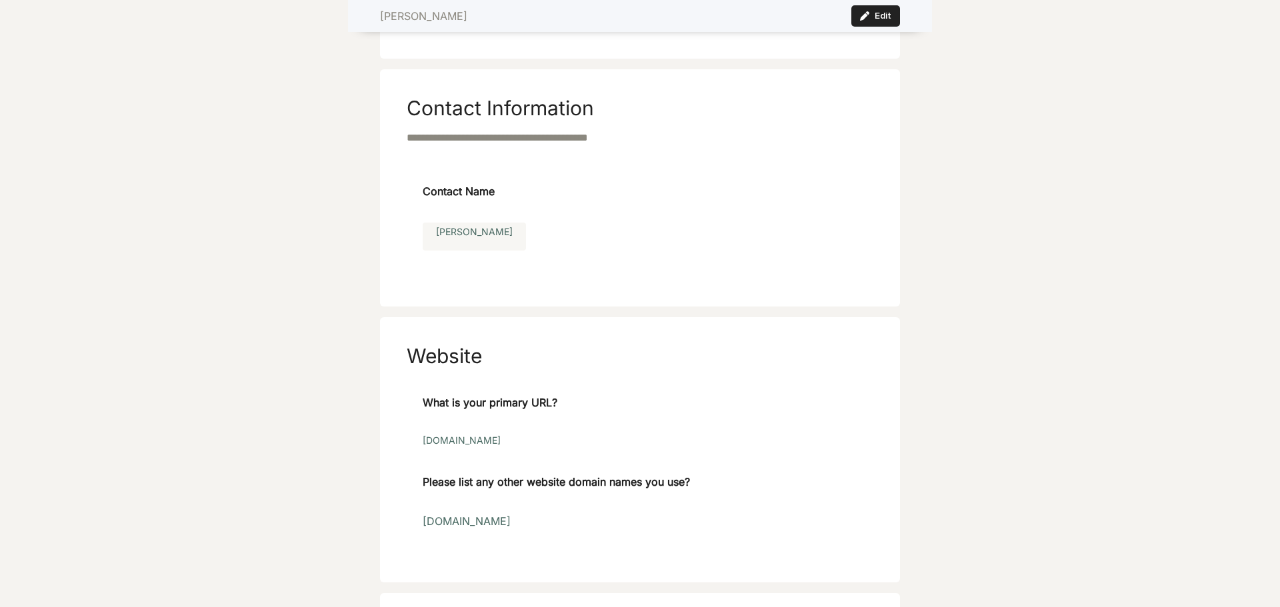
scroll to position [0, 0]
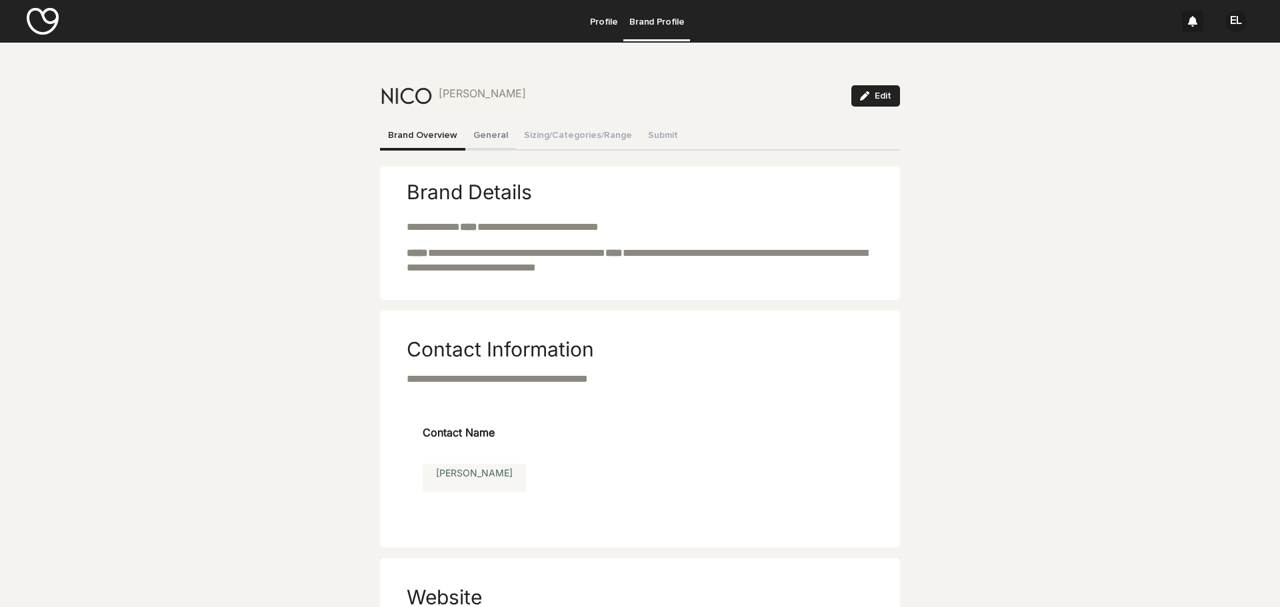
click at [499, 144] on button "General" at bounding box center [490, 137] width 51 height 28
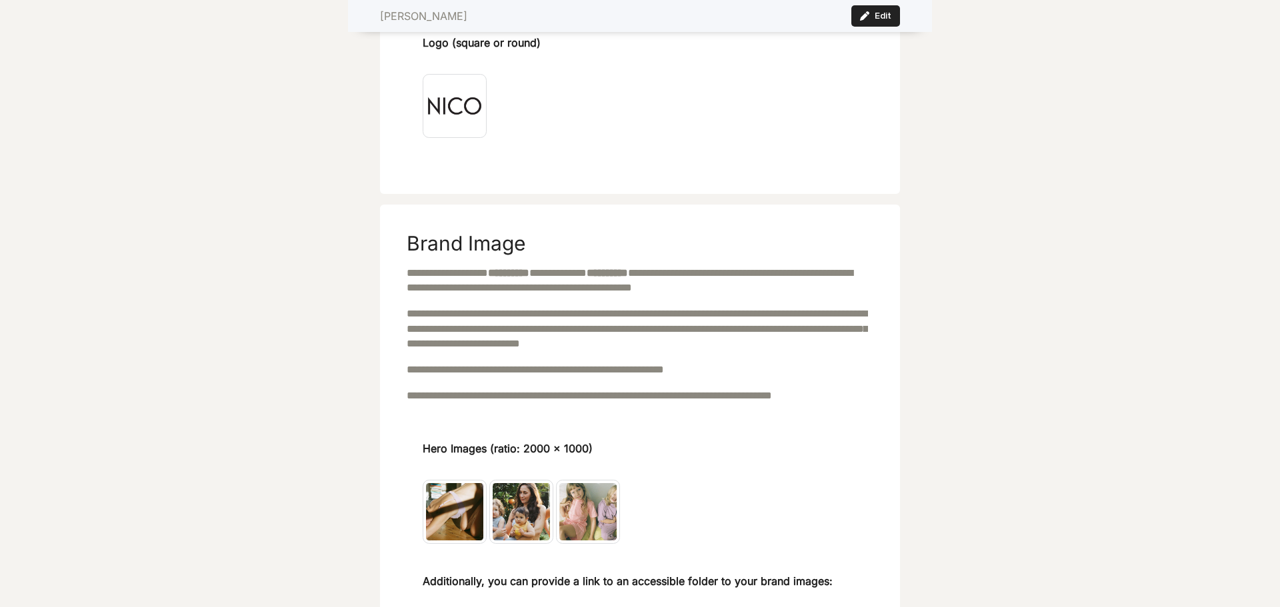
scroll to position [1067, 0]
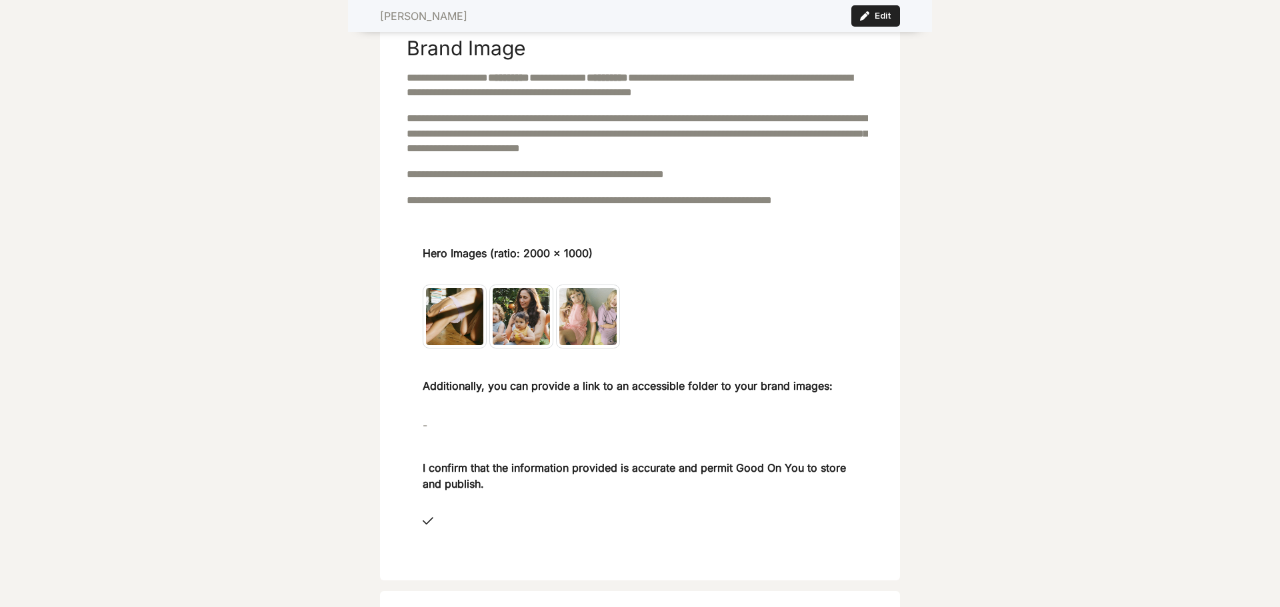
drag, startPoint x: 869, startPoint y: 23, endPoint x: 786, endPoint y: 122, distance: 129.2
click at [869, 23] on button "Edit" at bounding box center [875, 15] width 49 height 21
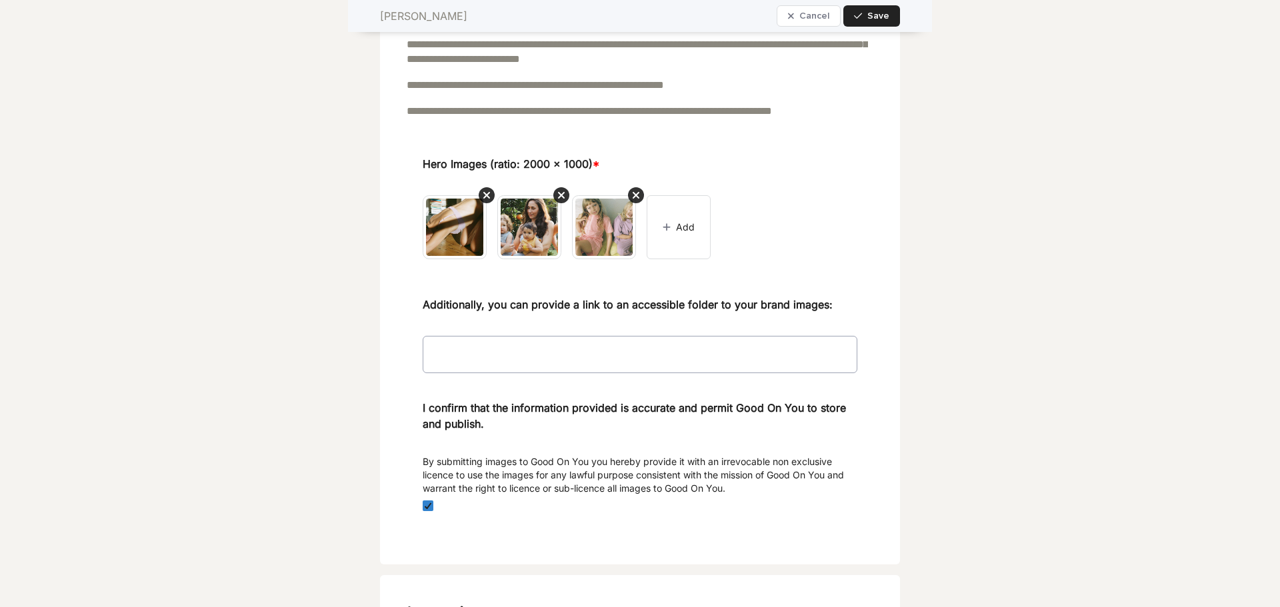
scroll to position [1333, 0]
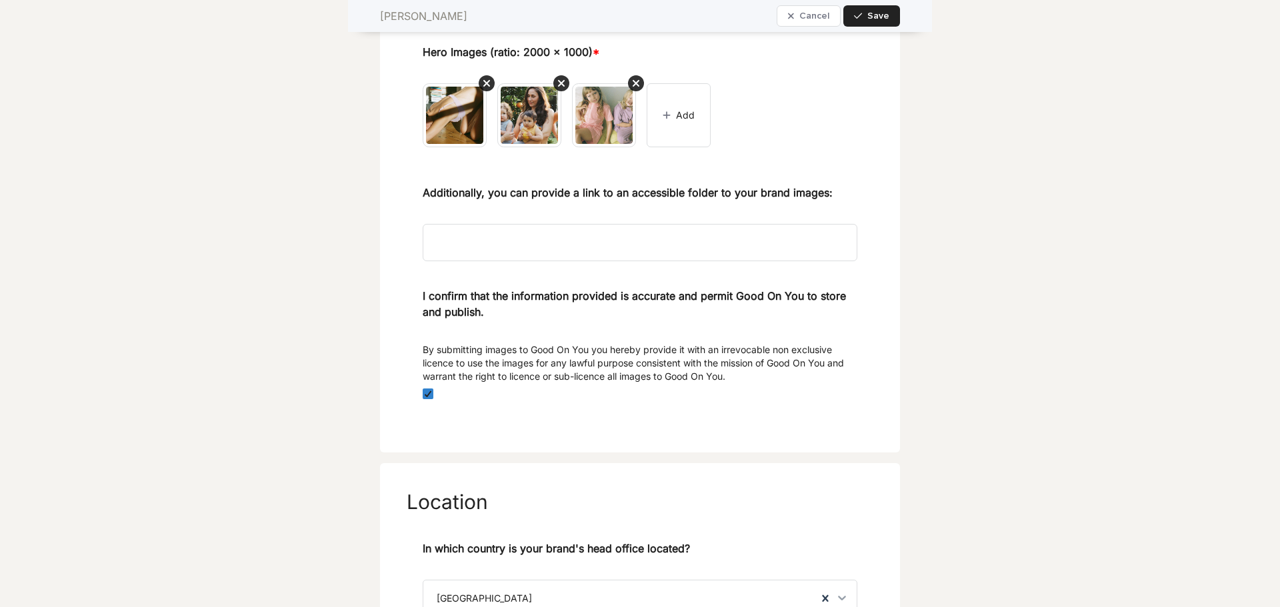
click at [463, 135] on img at bounding box center [455, 115] width 64 height 64
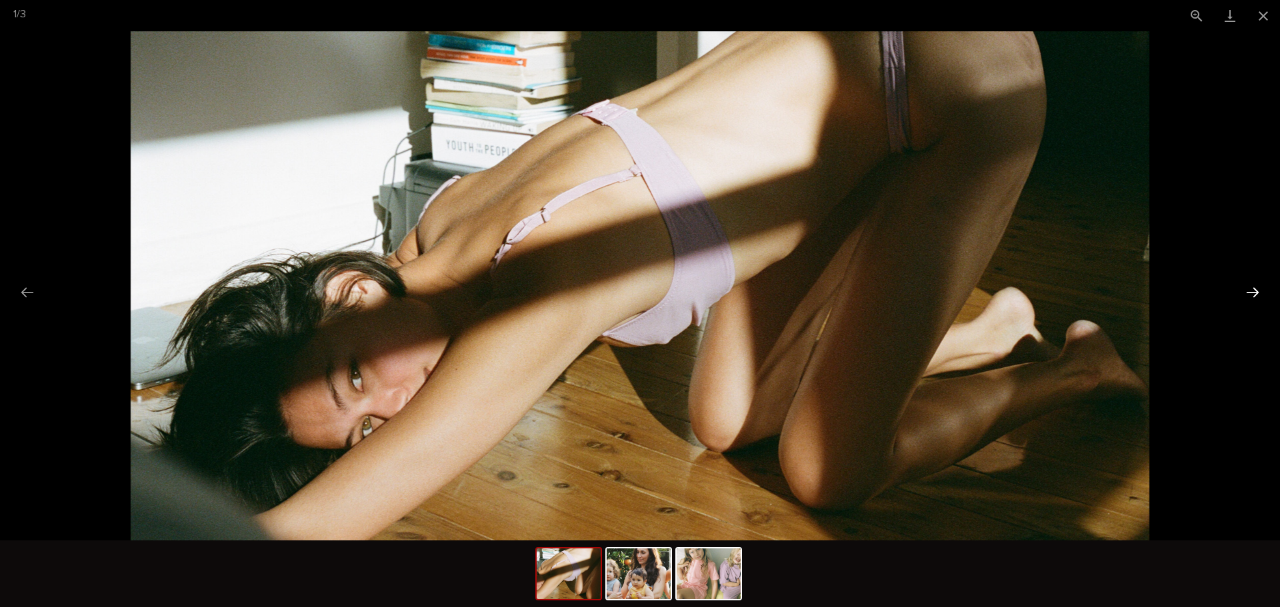
click at [1255, 293] on button "Next slide" at bounding box center [1253, 292] width 28 height 26
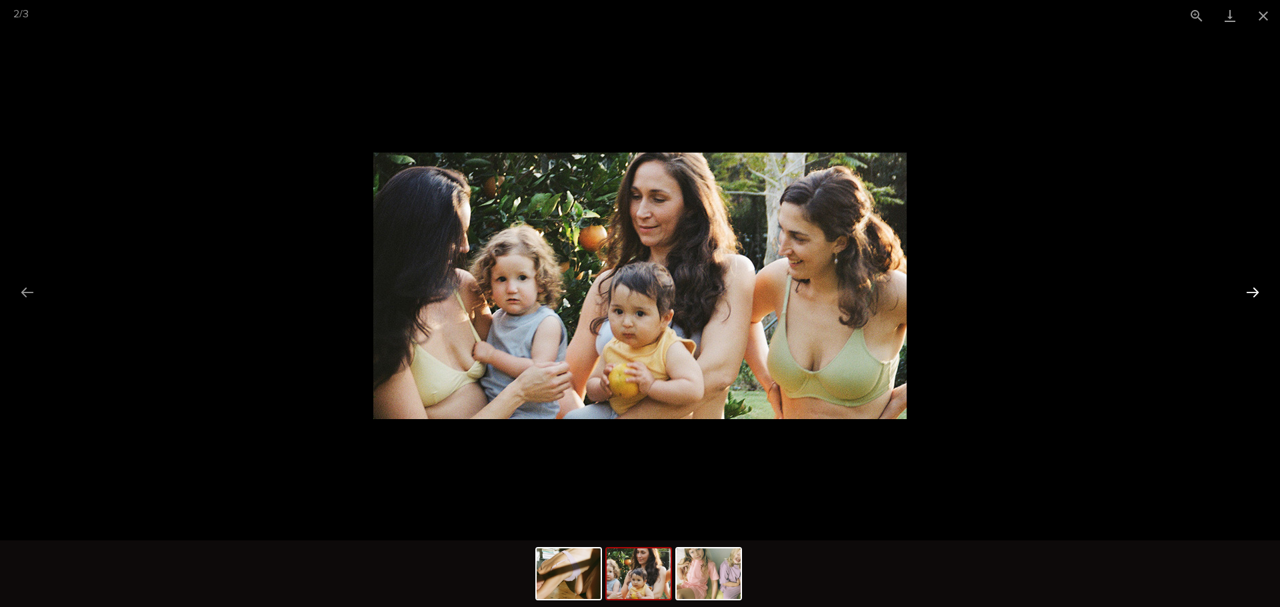
click at [1255, 293] on button "Next slide" at bounding box center [1253, 292] width 28 height 26
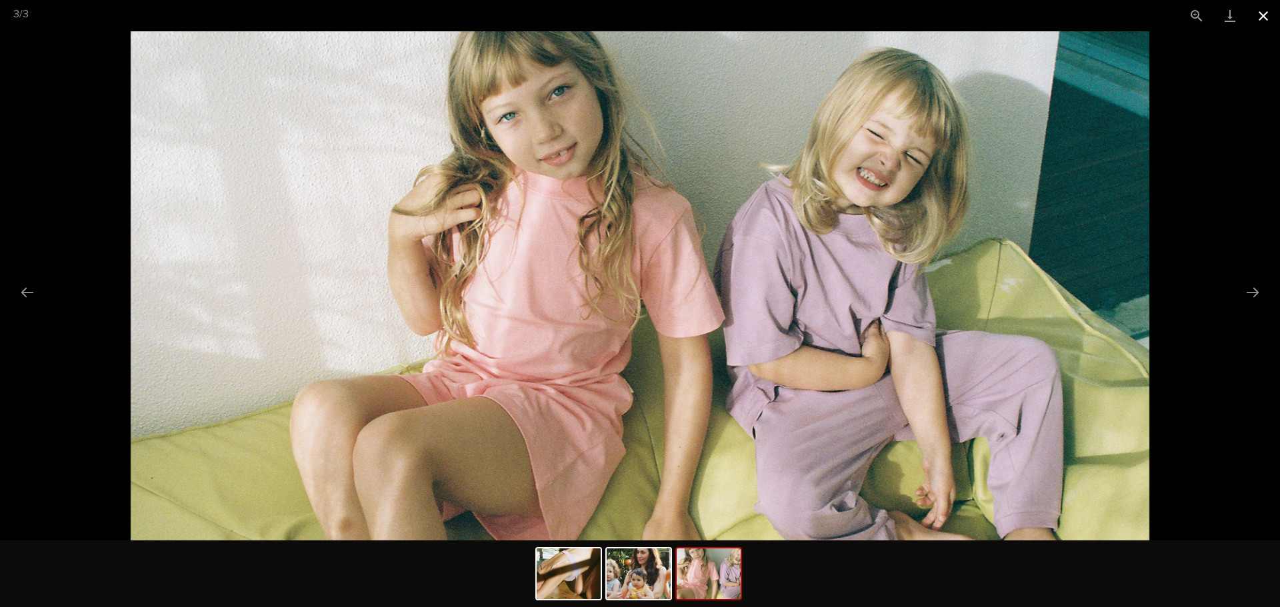
click at [1258, 17] on button "Close gallery" at bounding box center [1263, 15] width 33 height 31
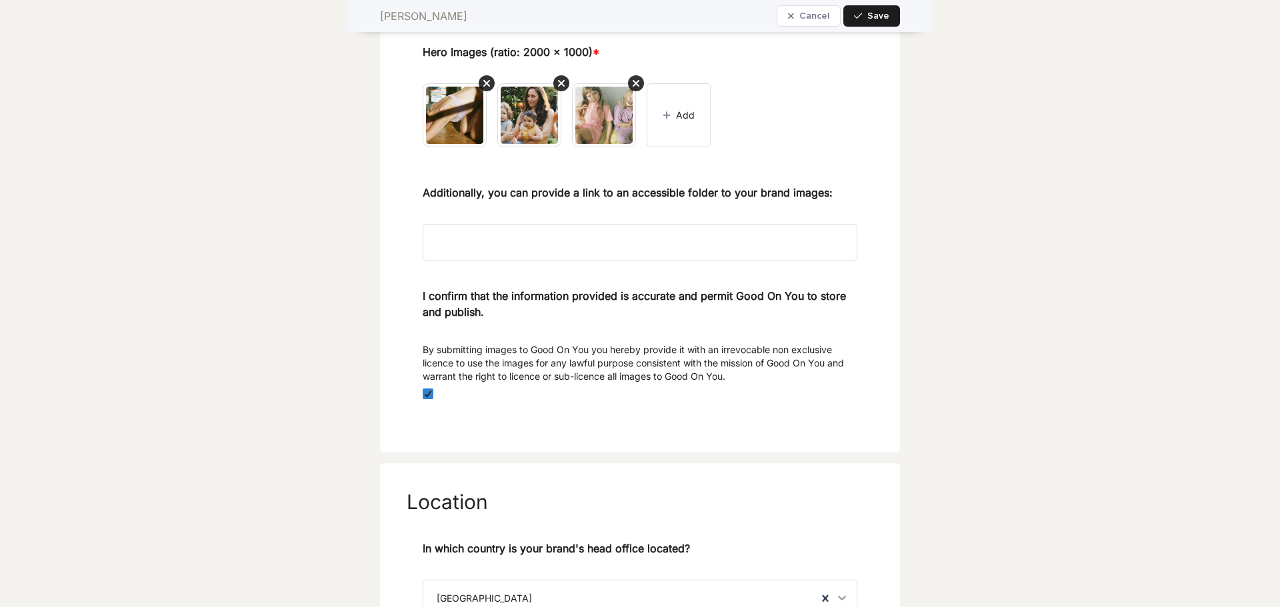
click at [861, 16] on div "button" at bounding box center [860, 15] width 13 height 9
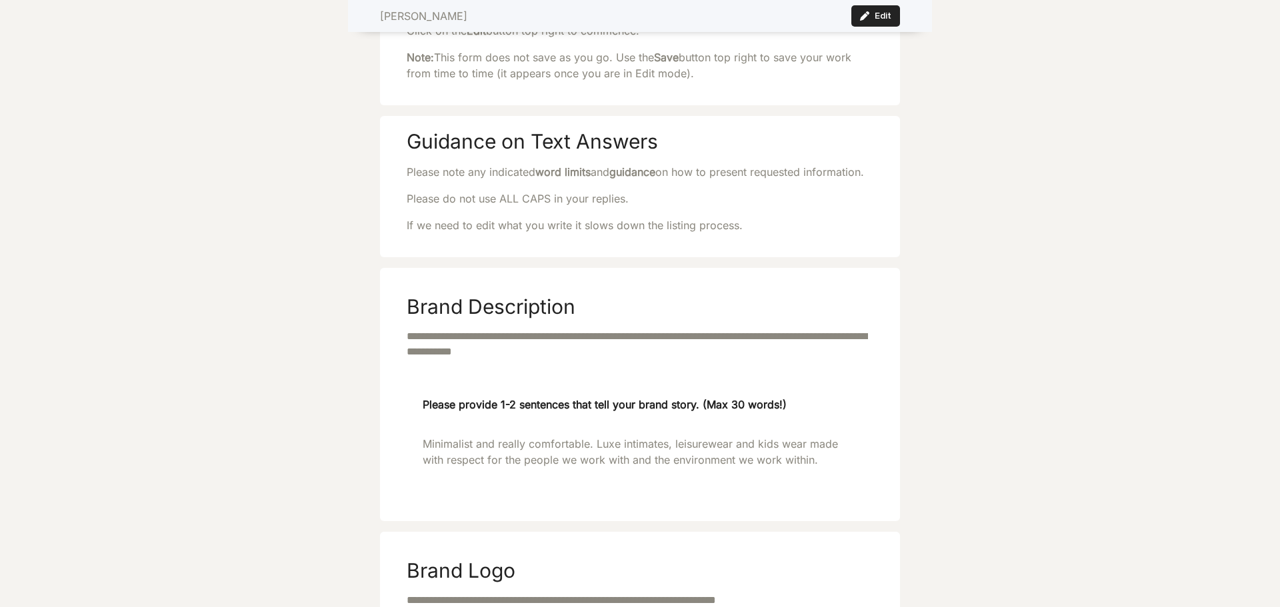
scroll to position [0, 0]
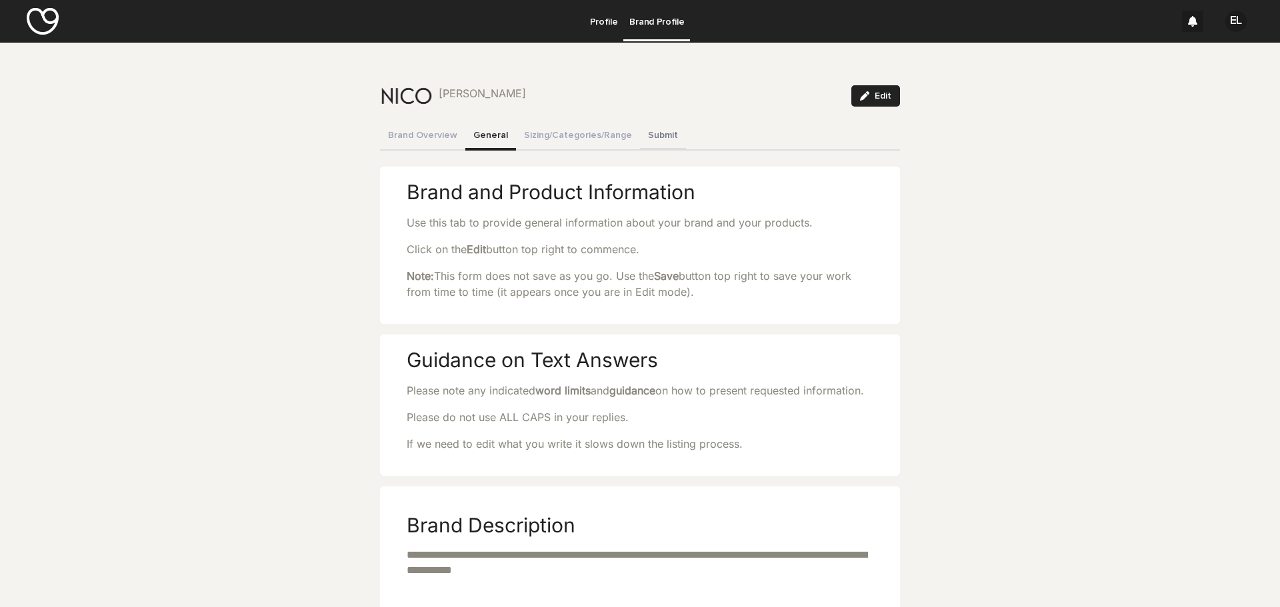
click at [640, 137] on button "Submit" at bounding box center [663, 137] width 46 height 28
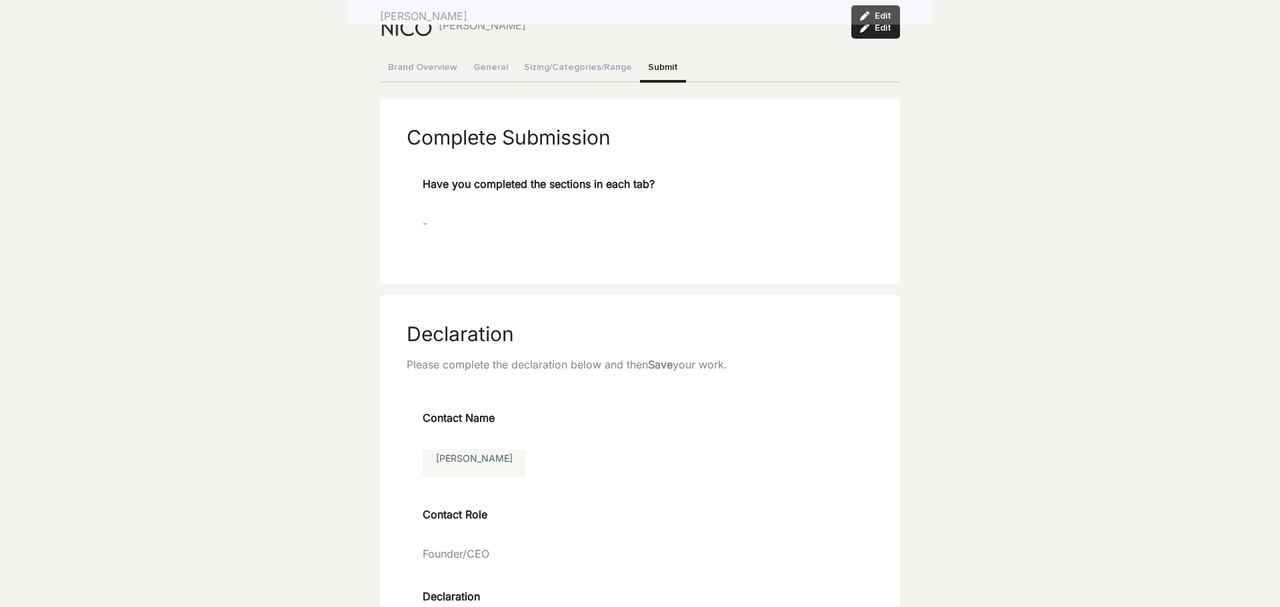
scroll to position [67, 0]
click at [875, 28] on span "Edit" at bounding box center [883, 29] width 17 height 9
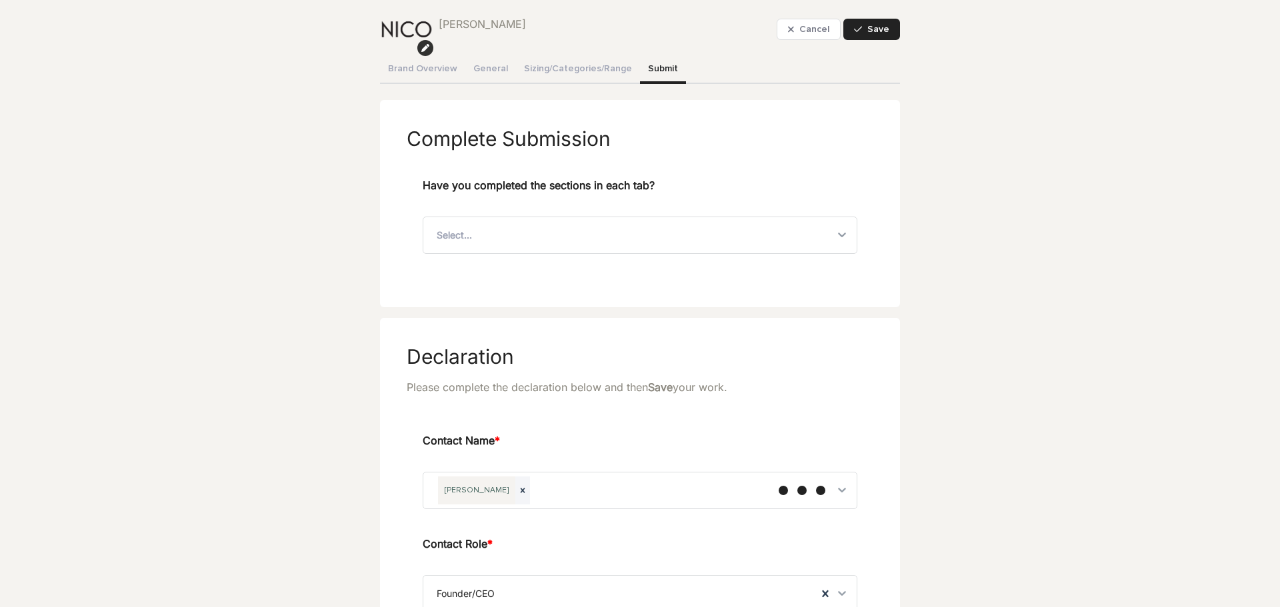
scroll to position [100, 0]
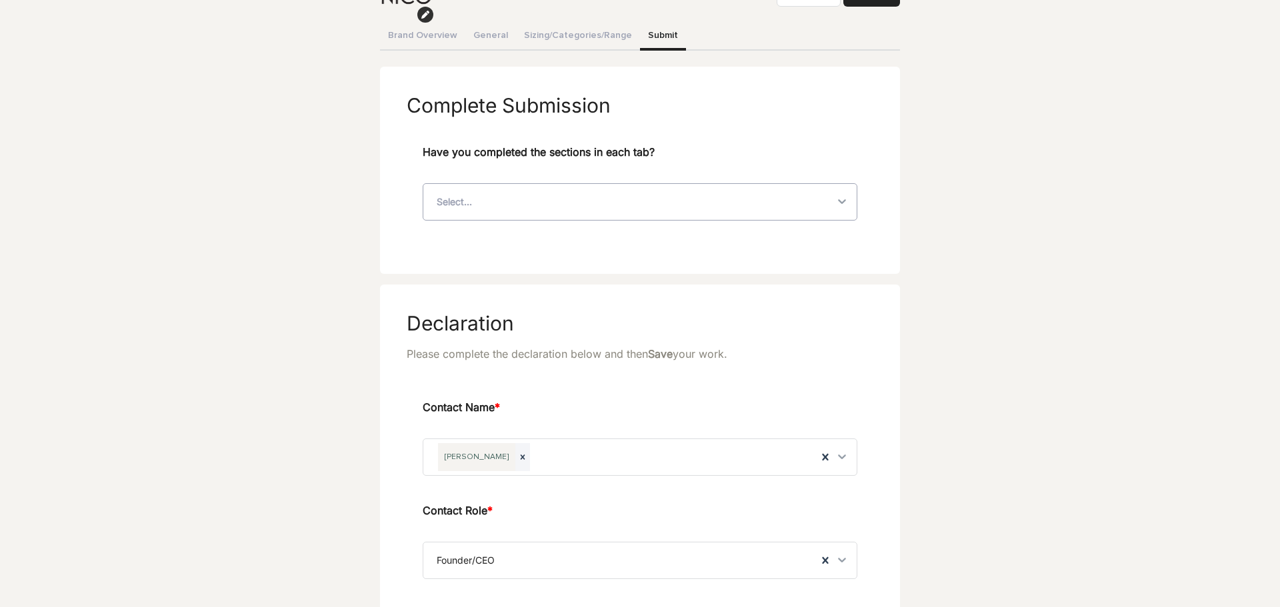
click at [523, 209] on div "Select..." at bounding box center [628, 202] width 410 height 36
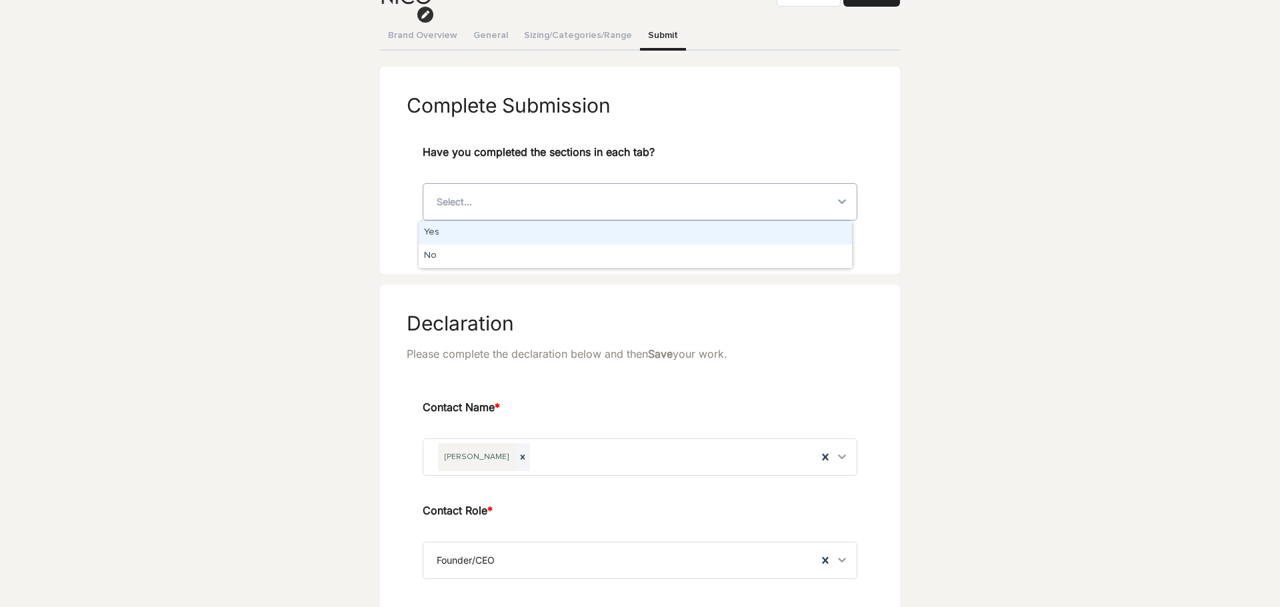
click at [490, 236] on div "Yes" at bounding box center [635, 232] width 433 height 23
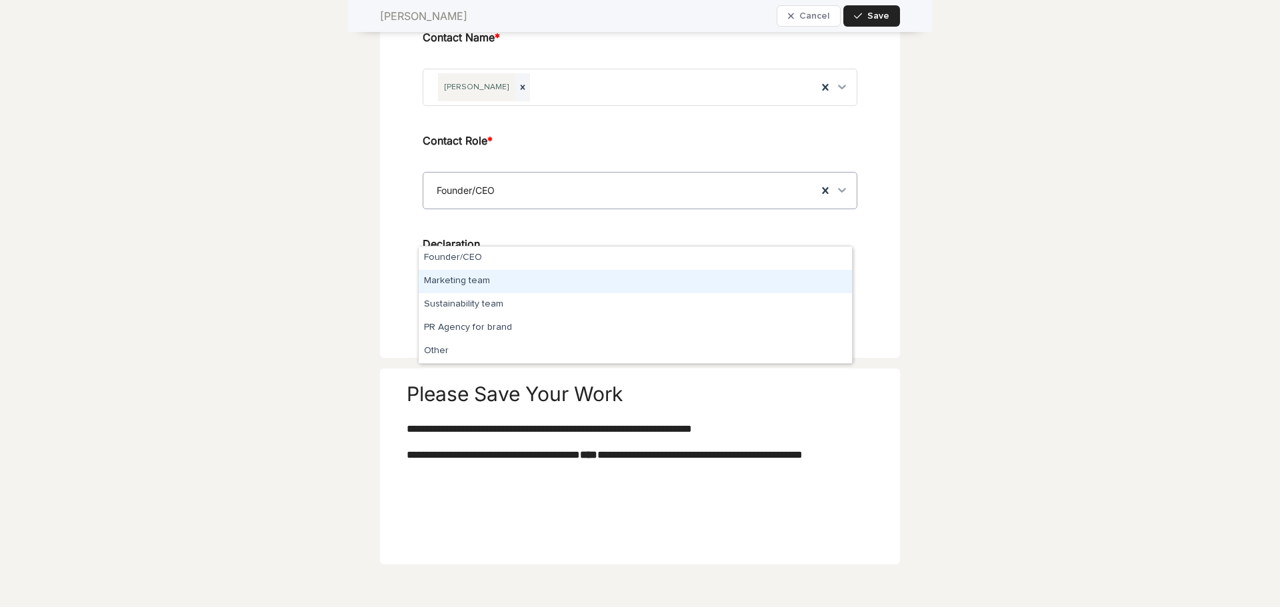
scroll to position [500, 0]
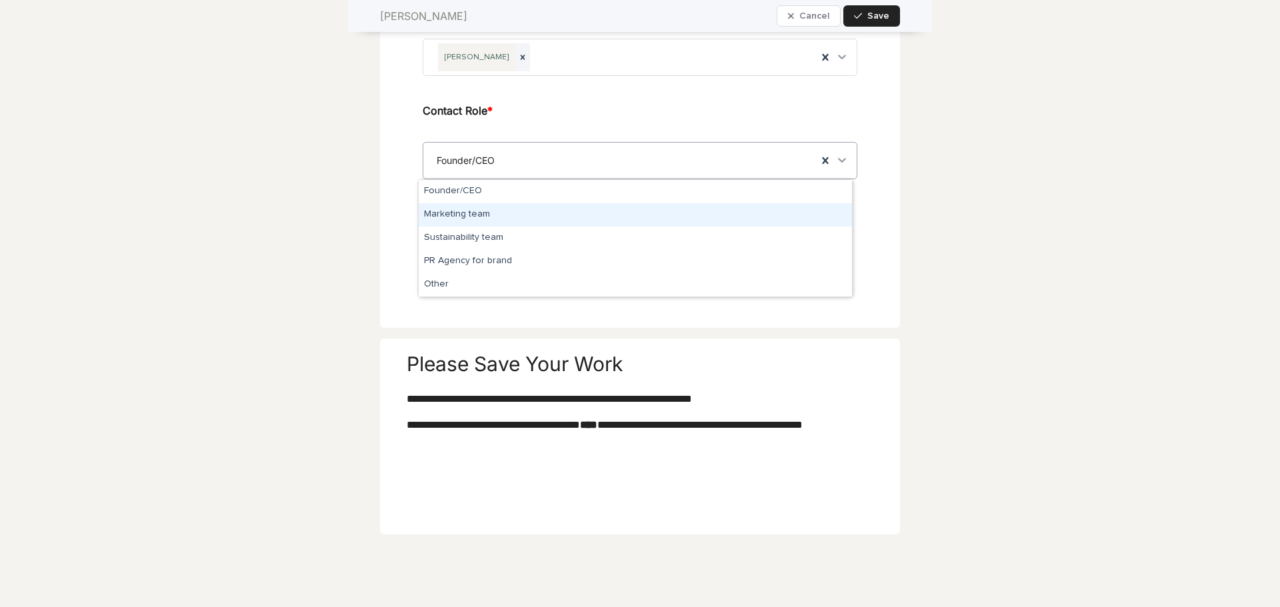
click at [479, 219] on div "Marketing team" at bounding box center [635, 214] width 433 height 23
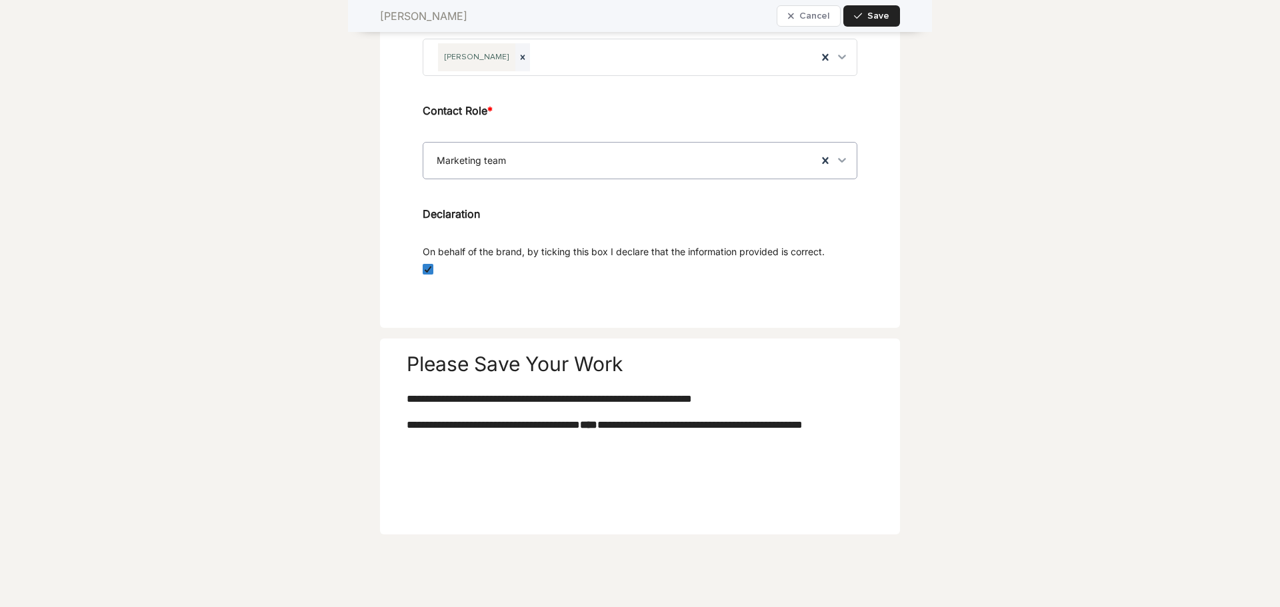
scroll to position [519, 0]
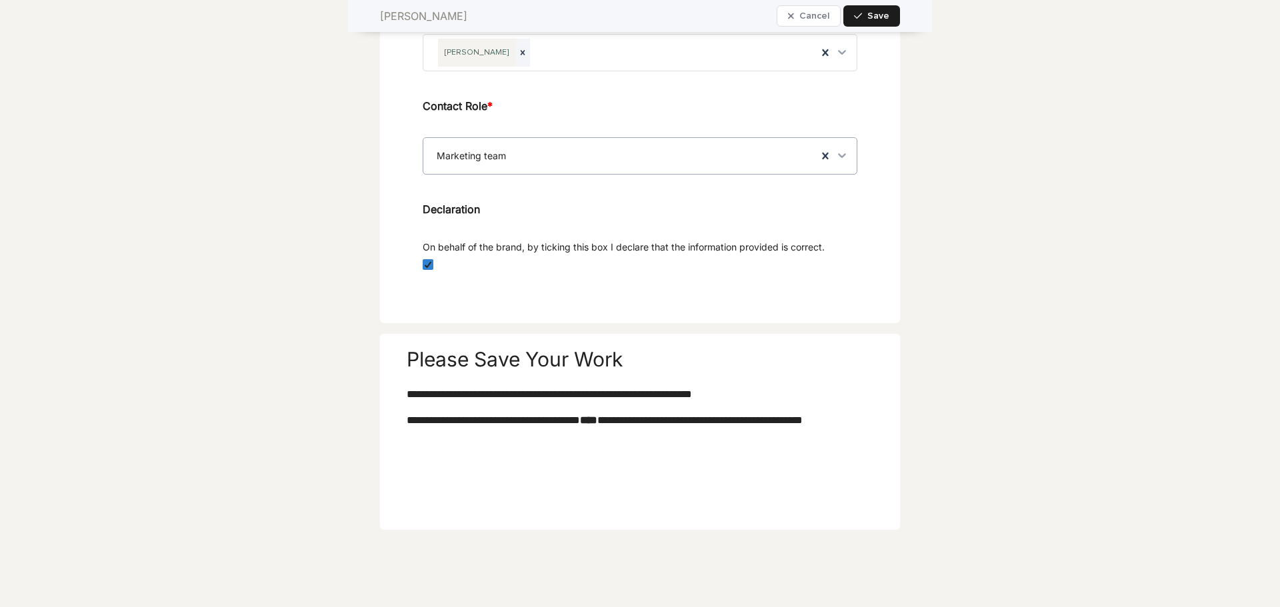
click at [877, 15] on span "Save" at bounding box center [878, 15] width 22 height 9
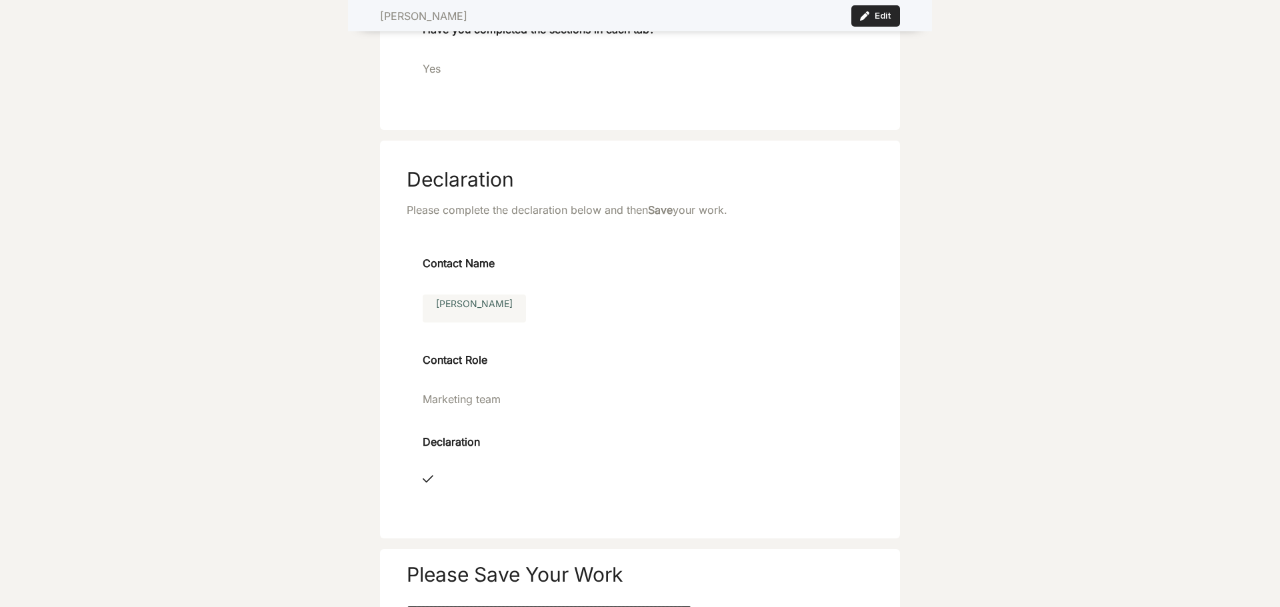
scroll to position [0, 0]
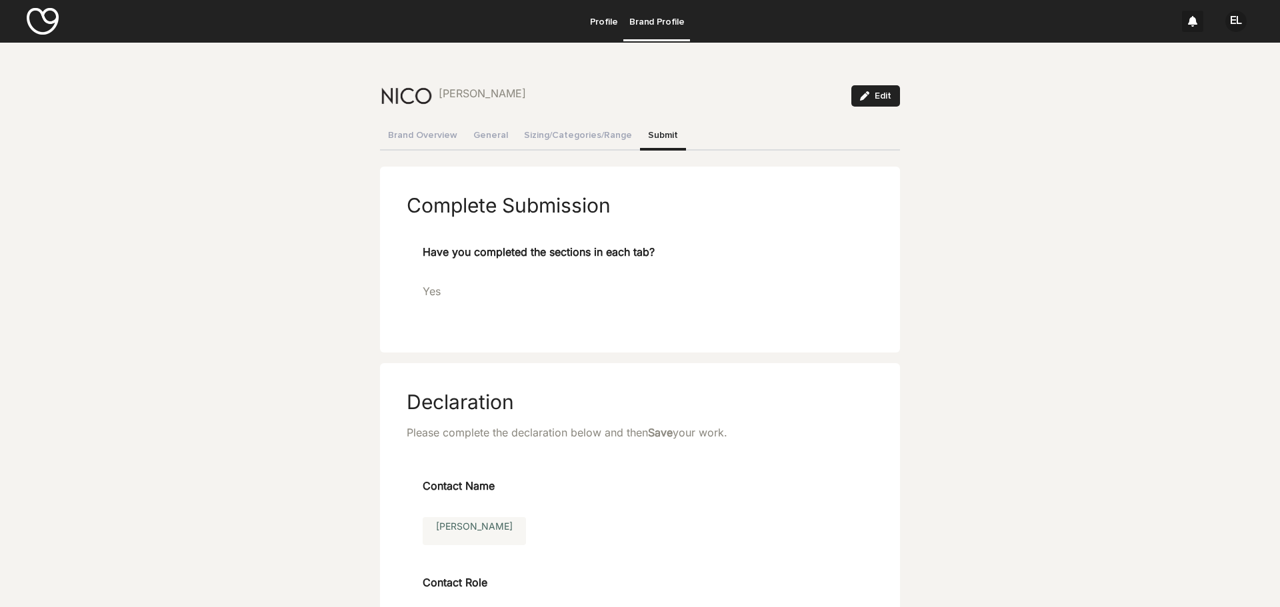
click at [1225, 25] on div "EL" at bounding box center [1235, 21] width 21 height 21
click at [611, 18] on div at bounding box center [640, 21] width 1280 height 43
click at [602, 17] on p "Profile" at bounding box center [604, 14] width 28 height 28
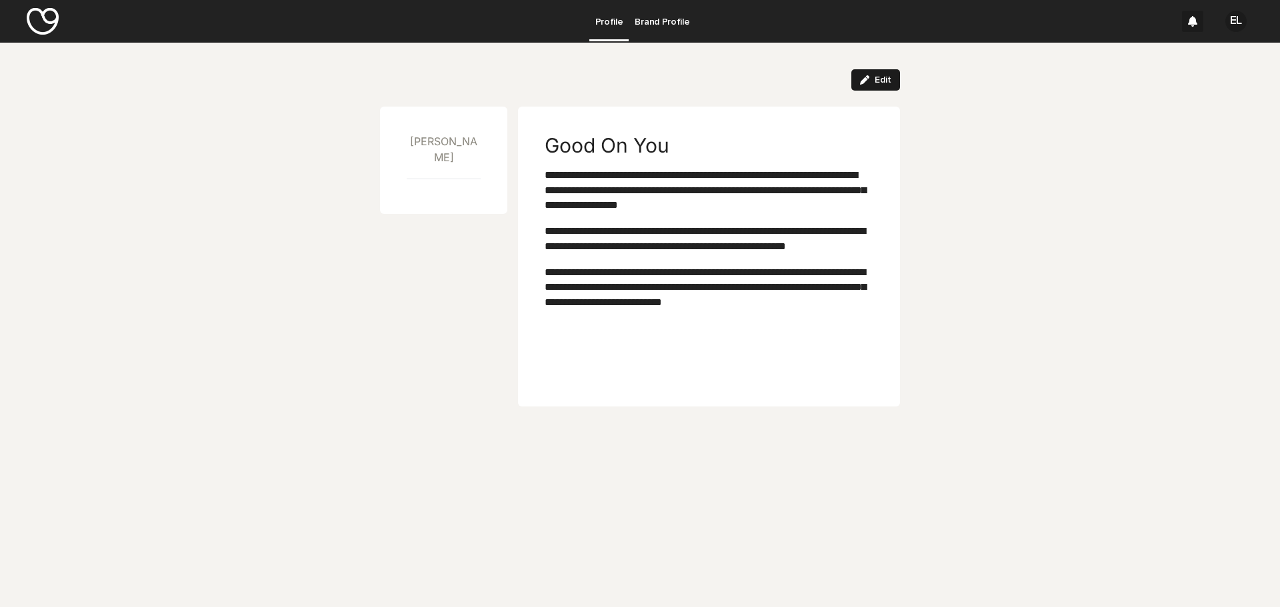
click at [875, 71] on button "Edit" at bounding box center [875, 79] width 49 height 21
click at [654, 307] on span "**********" at bounding box center [705, 287] width 321 height 40
click at [869, 77] on span "Save" at bounding box center [878, 79] width 22 height 9
